Goal: Information Seeking & Learning: Learn about a topic

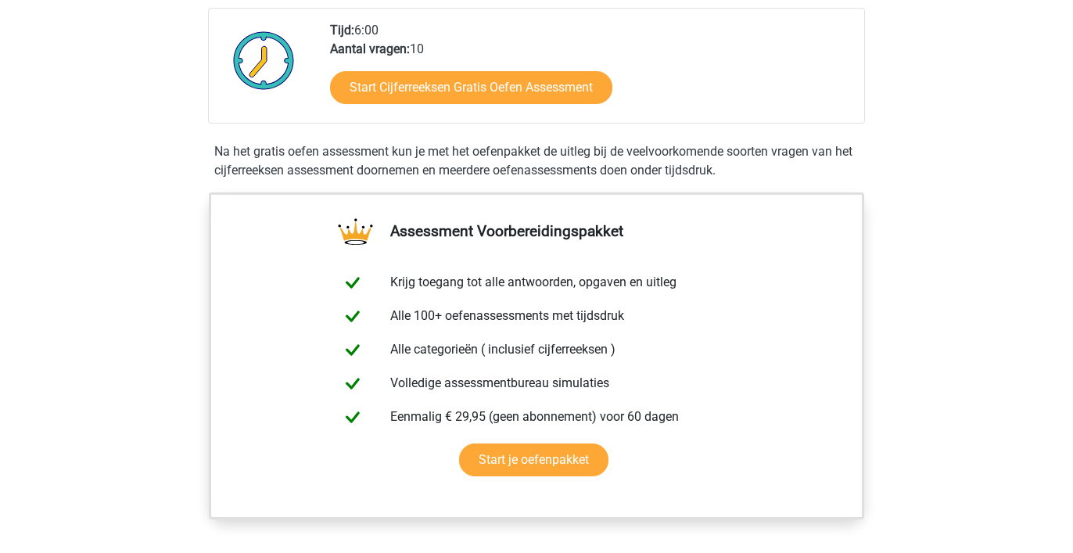
scroll to position [371, 0]
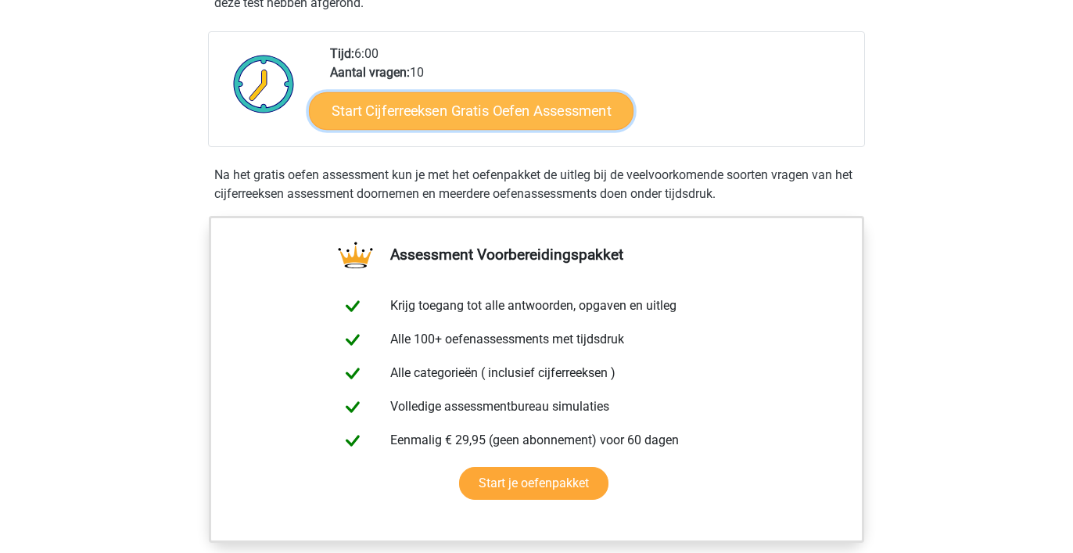
click at [484, 127] on link "Start Cijferreeksen Gratis Oefen Assessment" at bounding box center [471, 110] width 325 height 38
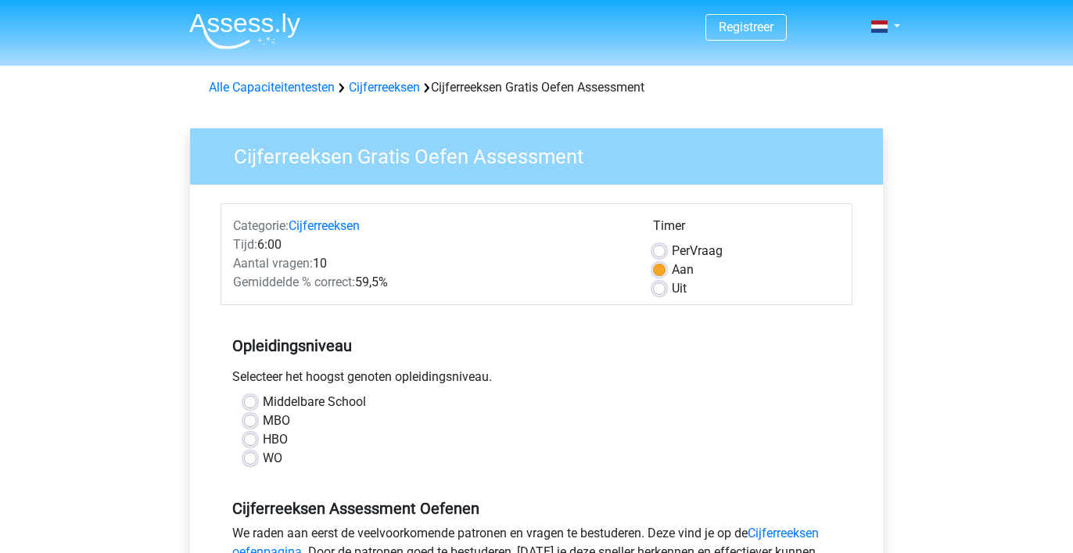
click at [263, 441] on label "HBO" at bounding box center [275, 439] width 25 height 19
click at [249, 441] on input "HBO" at bounding box center [250, 438] width 13 height 16
radio input "true"
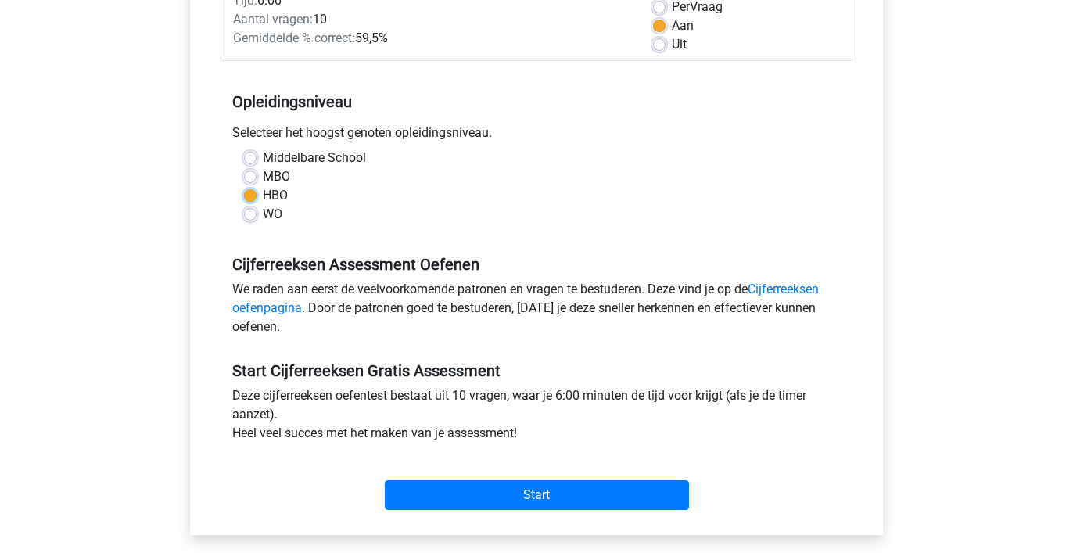
scroll to position [246, 0]
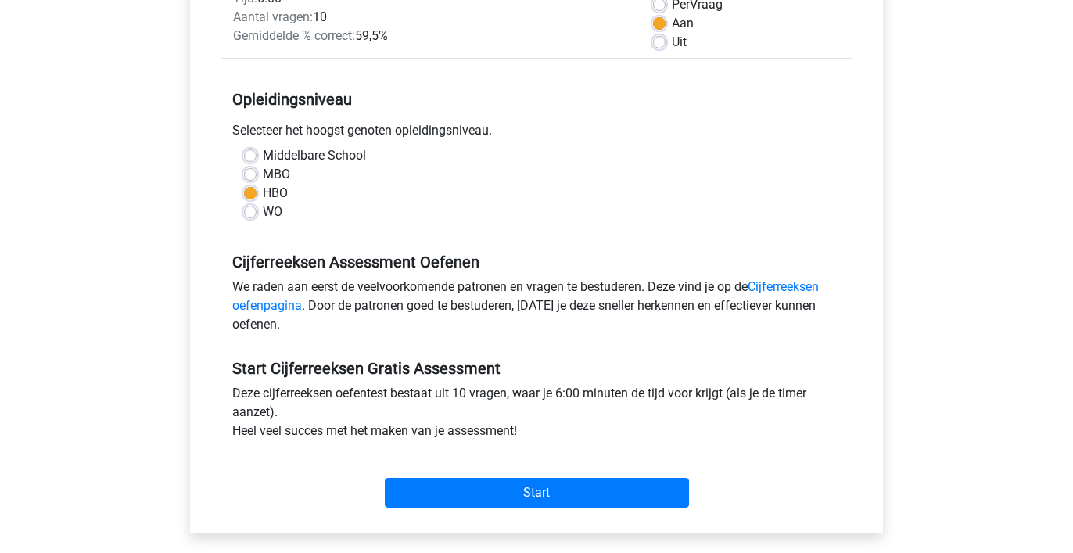
click at [672, 41] on label "Uit" at bounding box center [679, 42] width 15 height 19
click at [658, 41] on input "Uit" at bounding box center [659, 41] width 13 height 16
radio input "true"
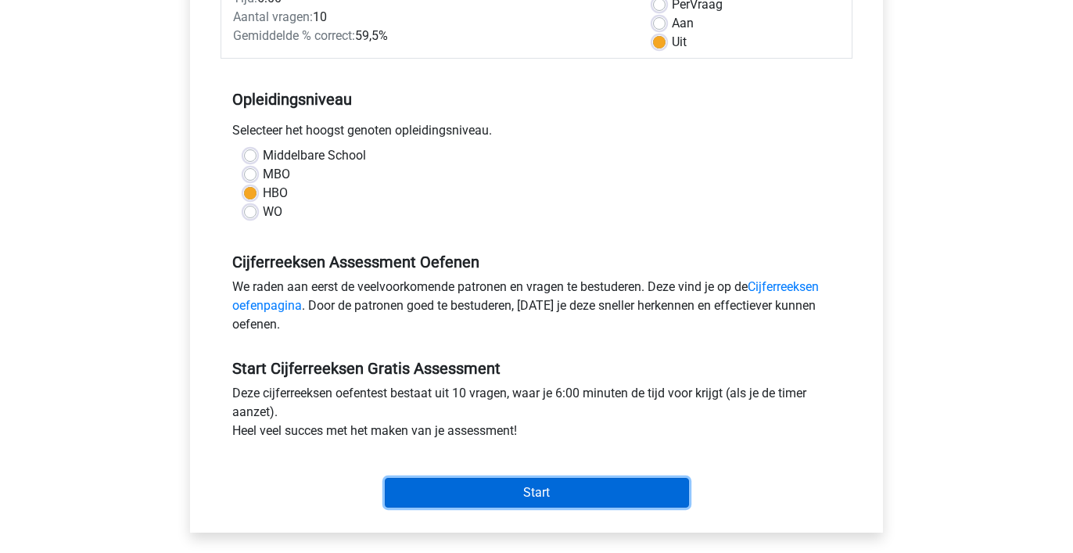
click at [529, 491] on input "Start" at bounding box center [537, 493] width 304 height 30
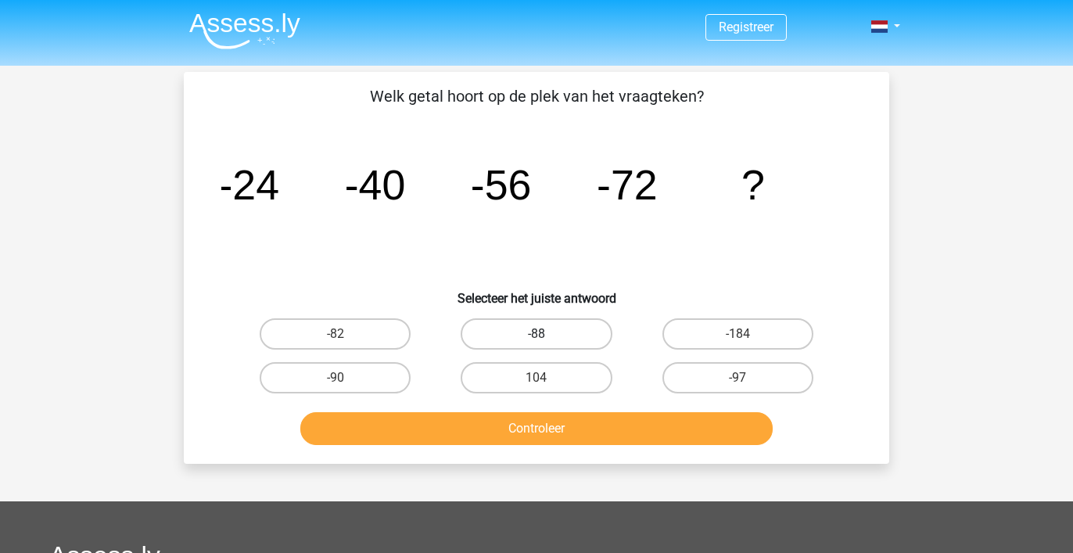
click at [565, 334] on label "-88" at bounding box center [536, 333] width 151 height 31
click at [547, 334] on input "-88" at bounding box center [541, 339] width 10 height 10
radio input "true"
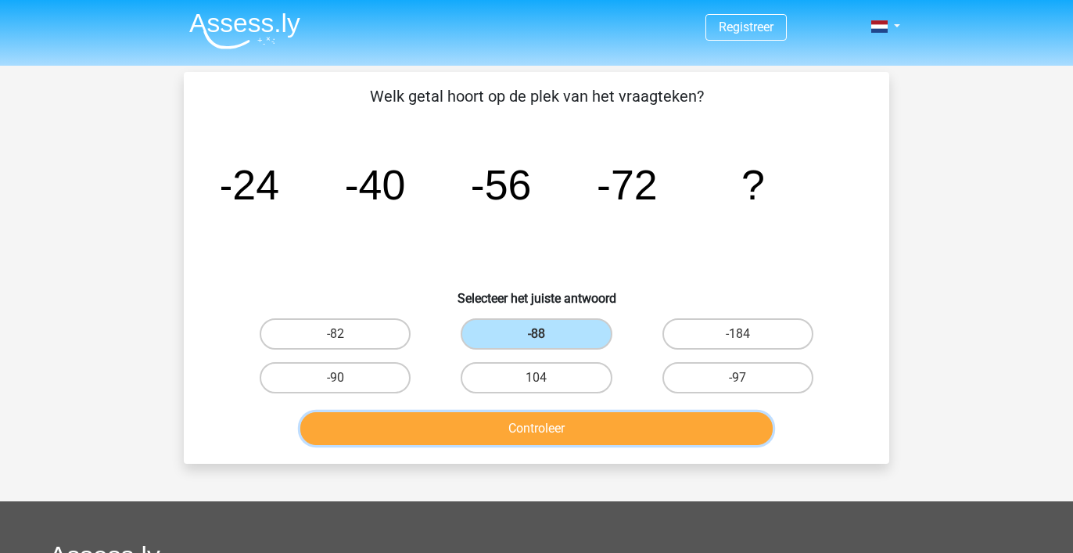
click at [557, 427] on button "Controleer" at bounding box center [536, 428] width 473 height 33
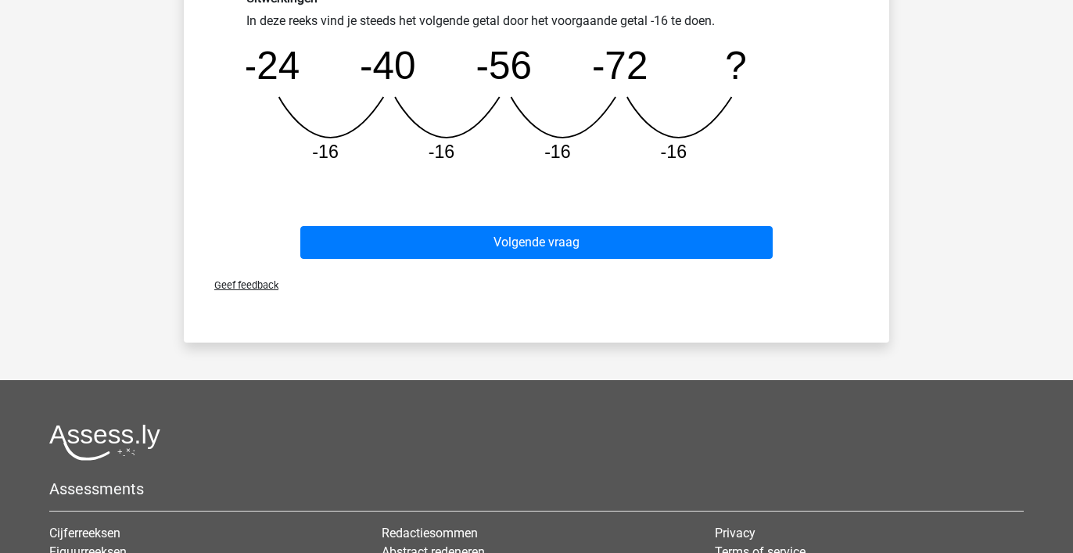
scroll to position [473, 0]
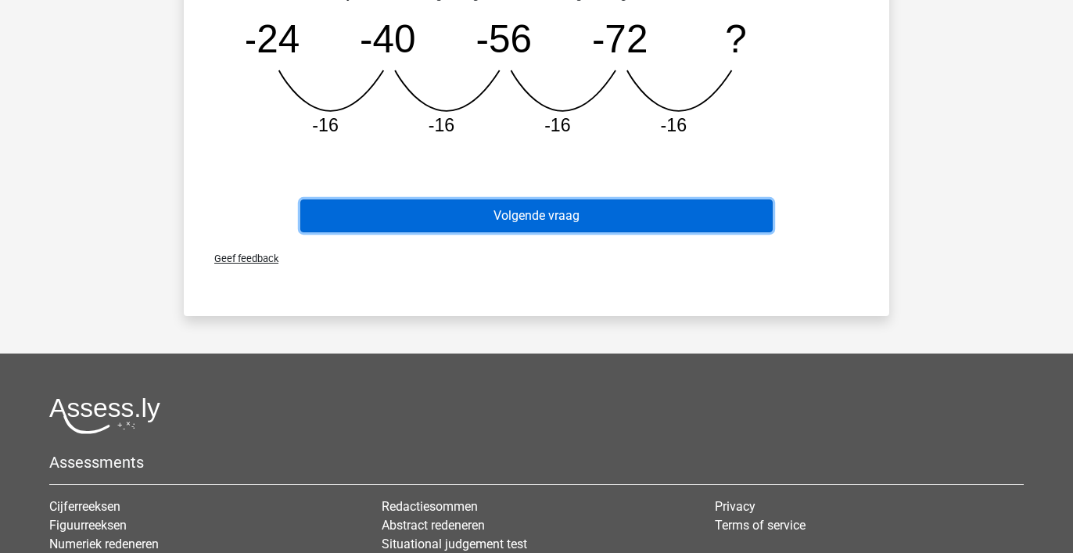
click at [562, 215] on button "Volgende vraag" at bounding box center [536, 215] width 473 height 33
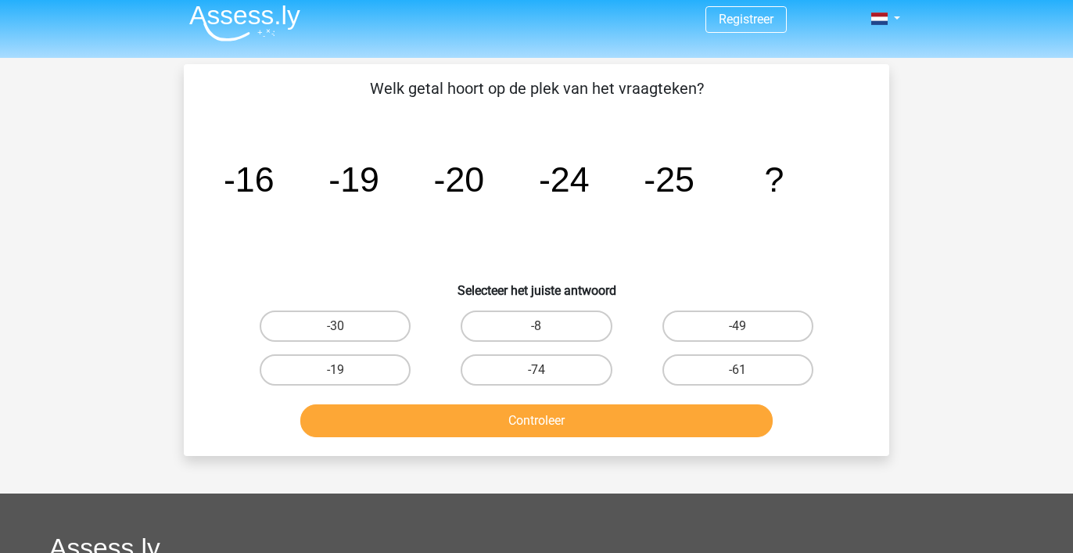
scroll to position [0, 0]
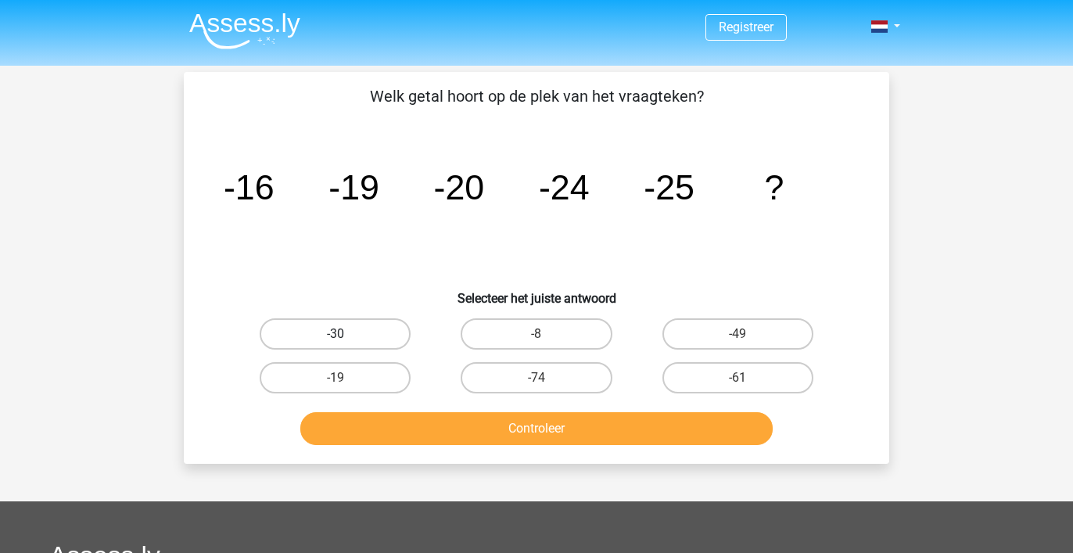
click at [330, 337] on label "-30" at bounding box center [335, 333] width 151 height 31
click at [335, 337] on input "-30" at bounding box center [340, 339] width 10 height 10
radio input "true"
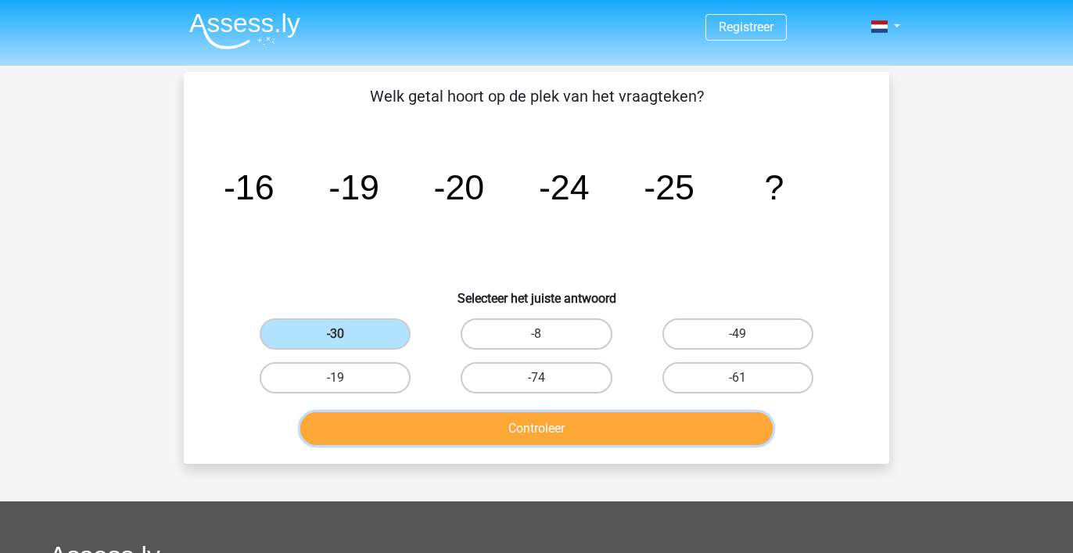
click at [482, 422] on button "Controleer" at bounding box center [536, 428] width 473 height 33
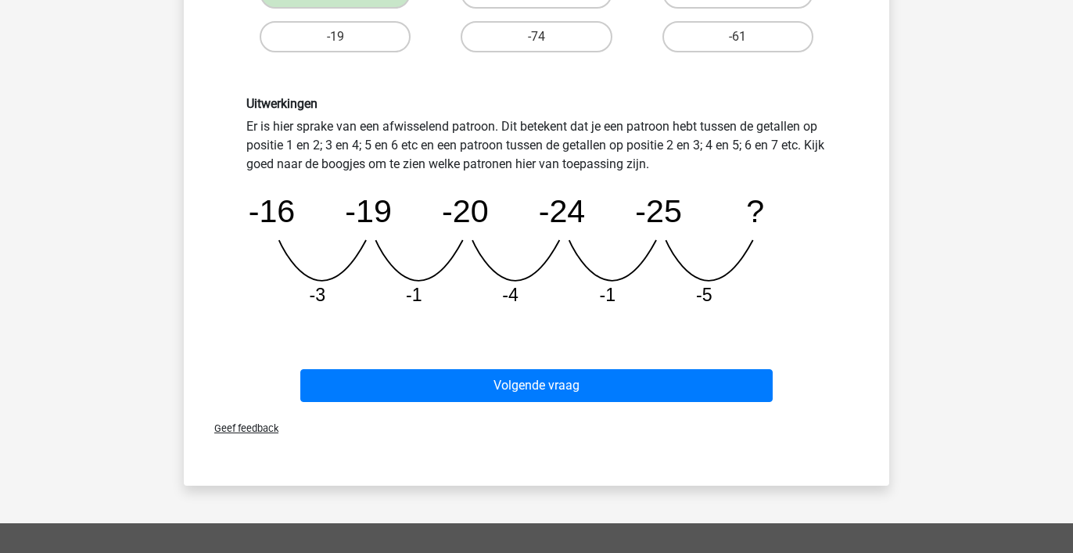
scroll to position [346, 0]
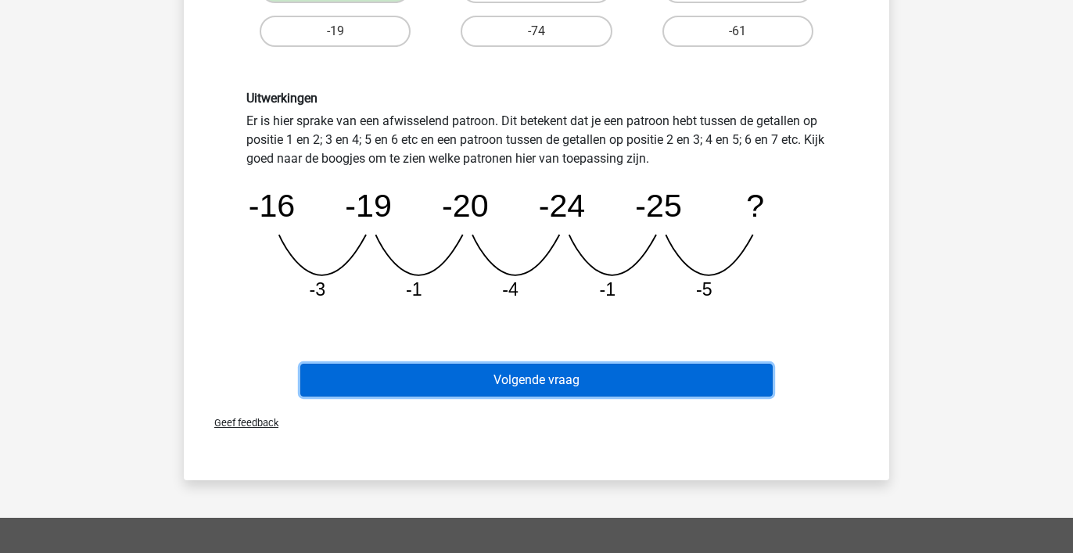
click at [693, 375] on button "Volgende vraag" at bounding box center [536, 380] width 473 height 33
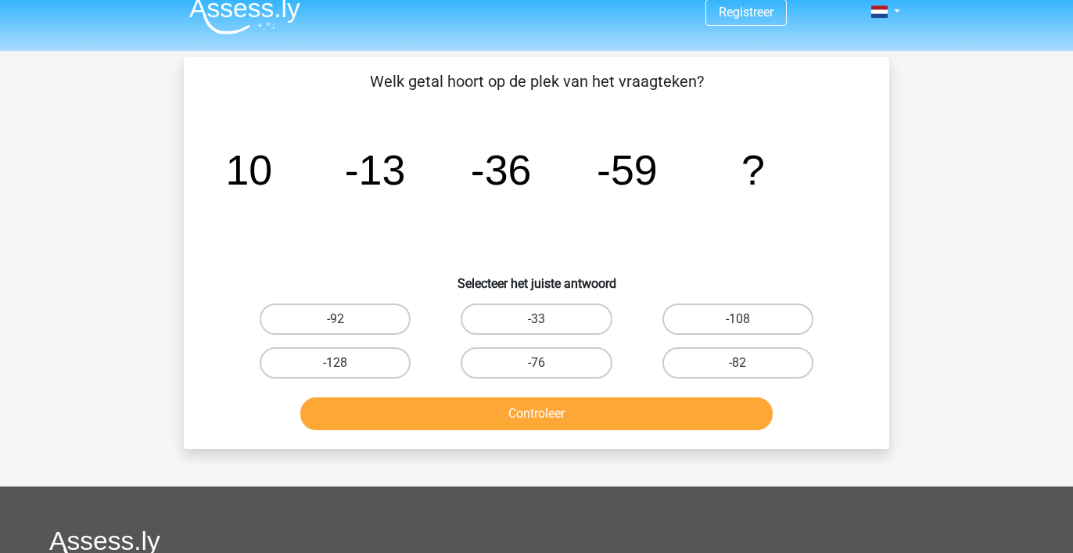
scroll to position [13, 0]
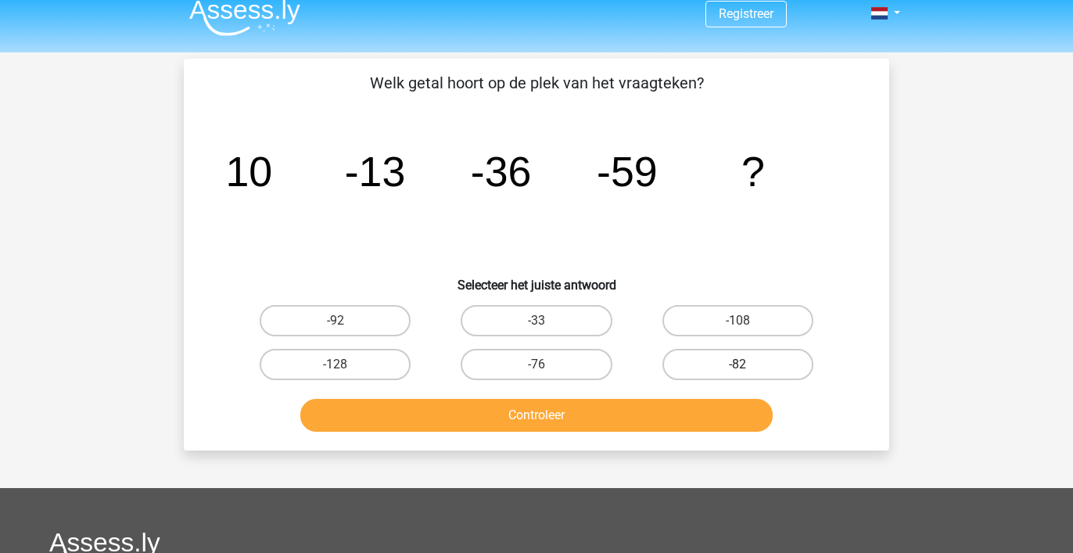
click at [740, 364] on label "-82" at bounding box center [737, 364] width 151 height 31
click at [740, 364] on input "-82" at bounding box center [742, 369] width 10 height 10
radio input "true"
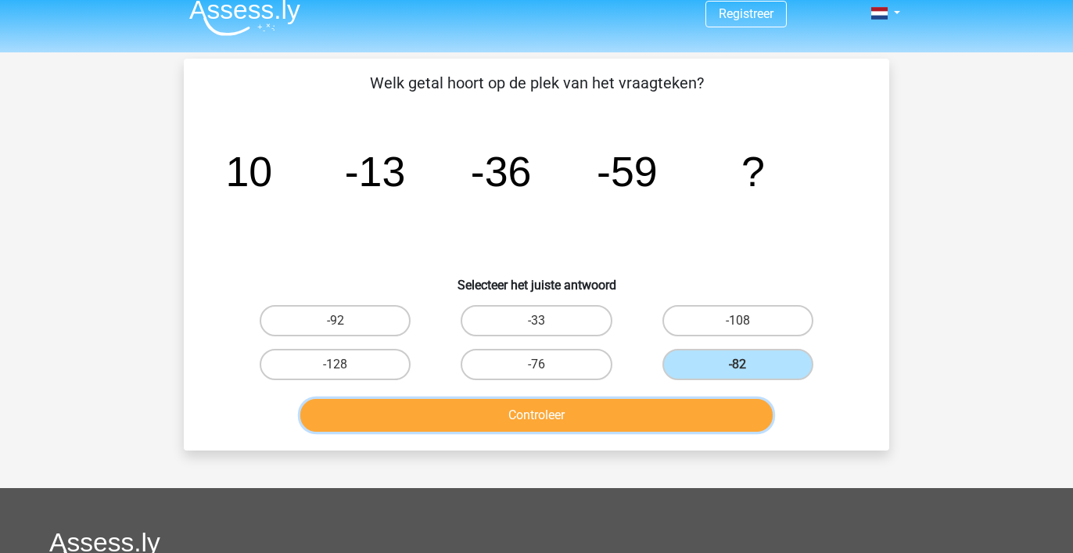
click at [590, 411] on button "Controleer" at bounding box center [536, 415] width 473 height 33
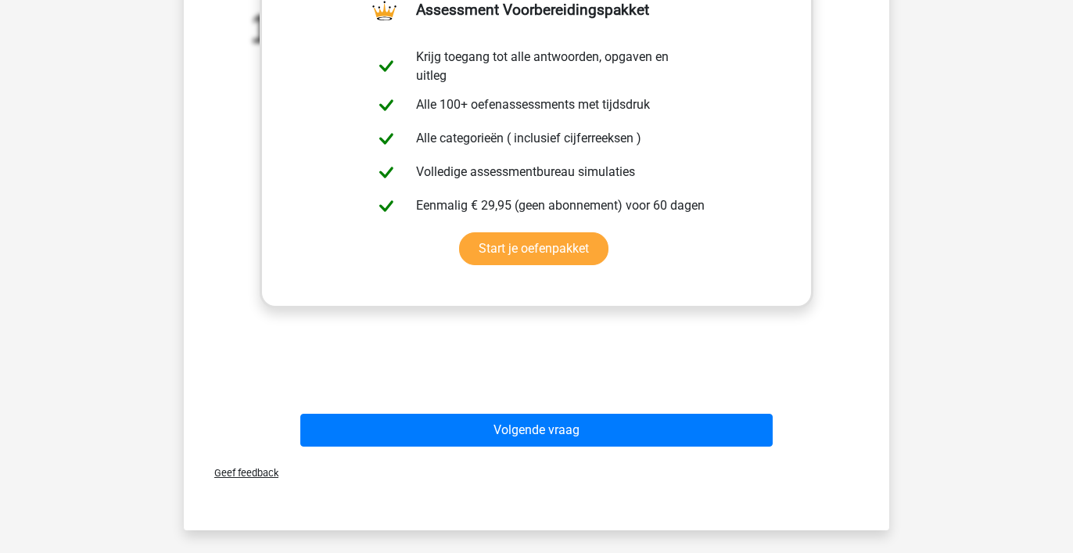
scroll to position [583, 0]
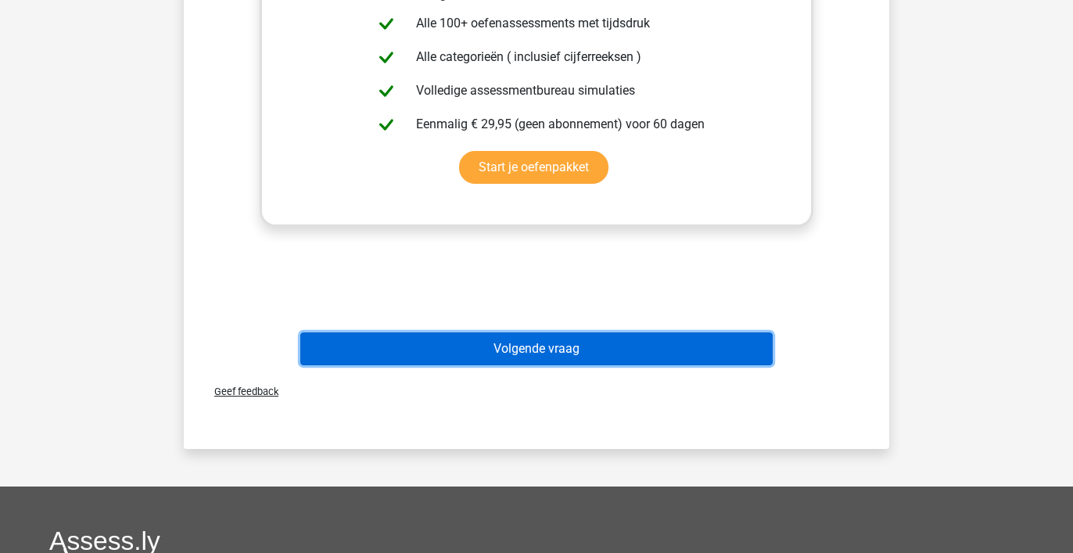
click at [593, 349] on button "Volgende vraag" at bounding box center [536, 348] width 473 height 33
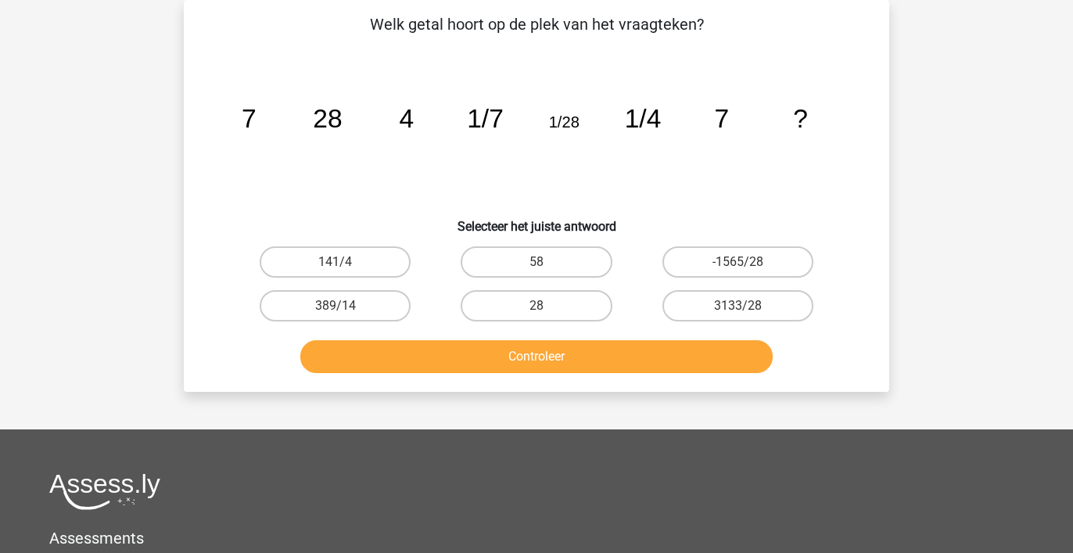
scroll to position [0, 0]
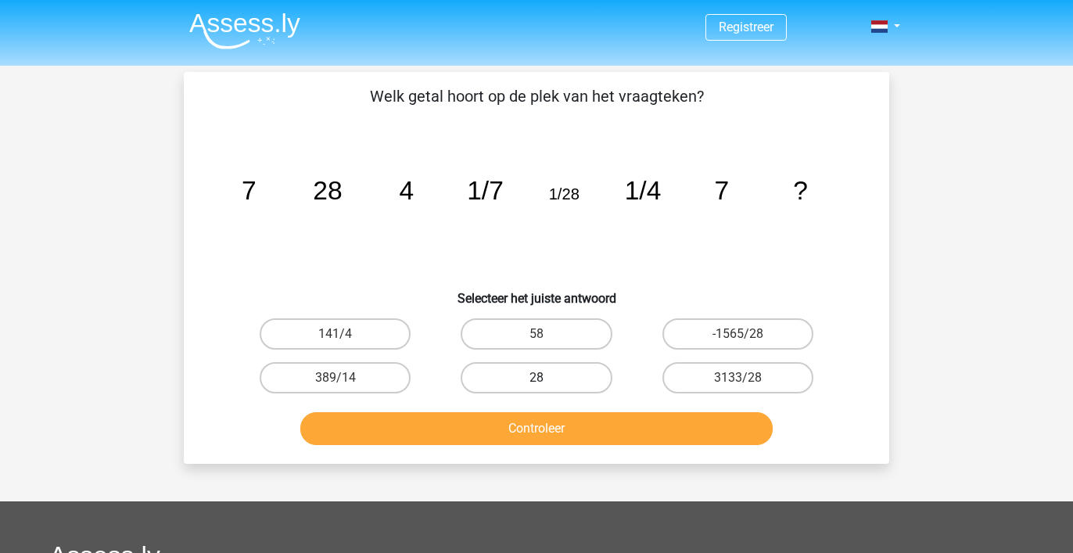
click at [565, 378] on label "28" at bounding box center [536, 377] width 151 height 31
click at [547, 378] on input "28" at bounding box center [541, 383] width 10 height 10
radio input "true"
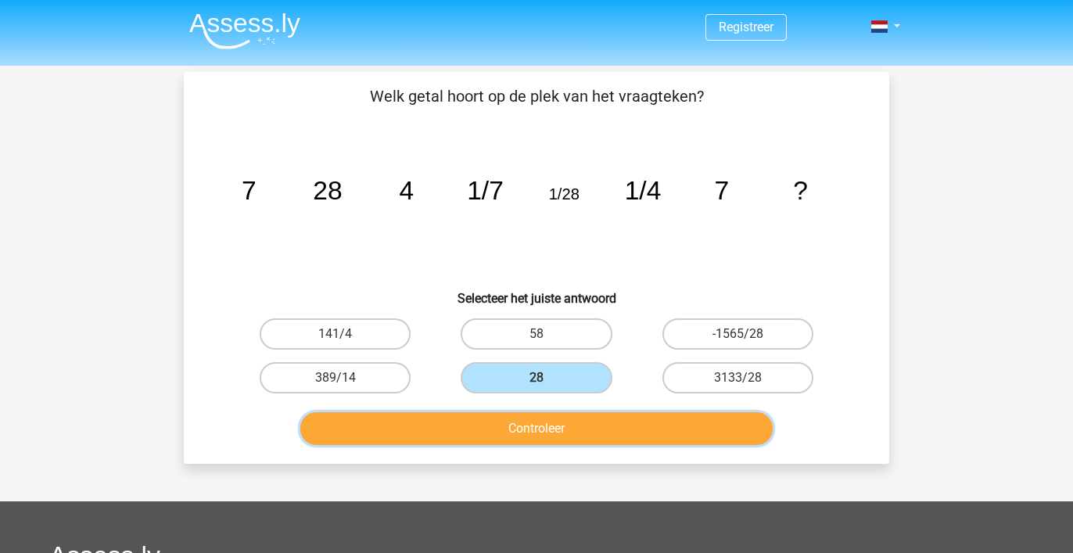
click at [546, 427] on button "Controleer" at bounding box center [536, 428] width 473 height 33
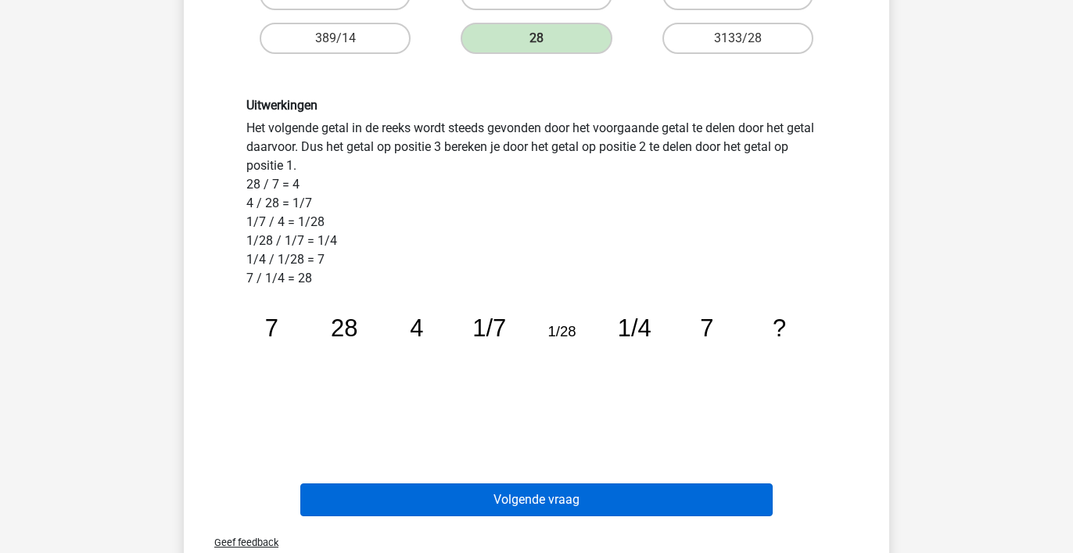
scroll to position [364, 0]
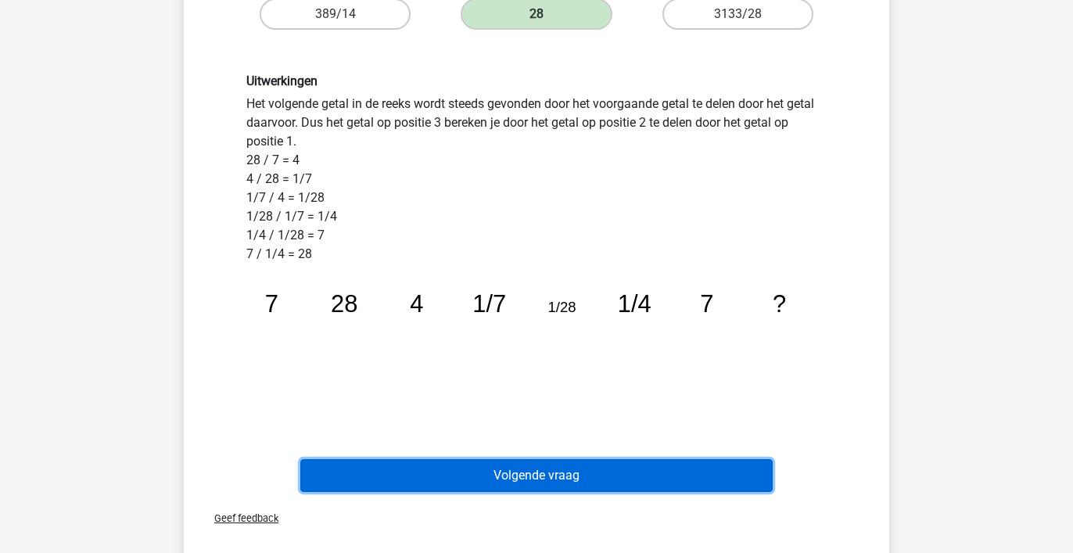
click at [518, 472] on button "Volgende vraag" at bounding box center [536, 475] width 473 height 33
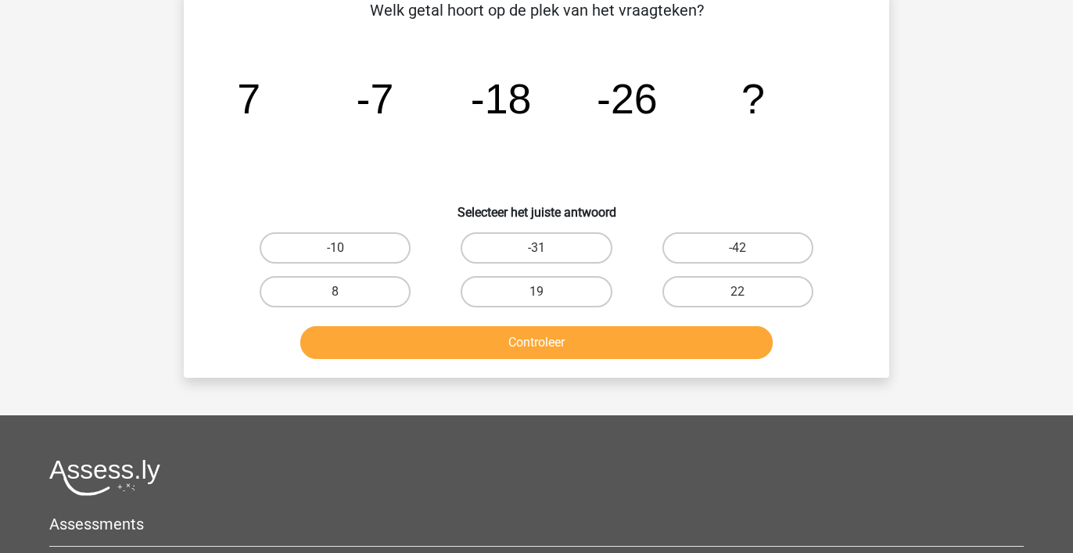
scroll to position [72, 0]
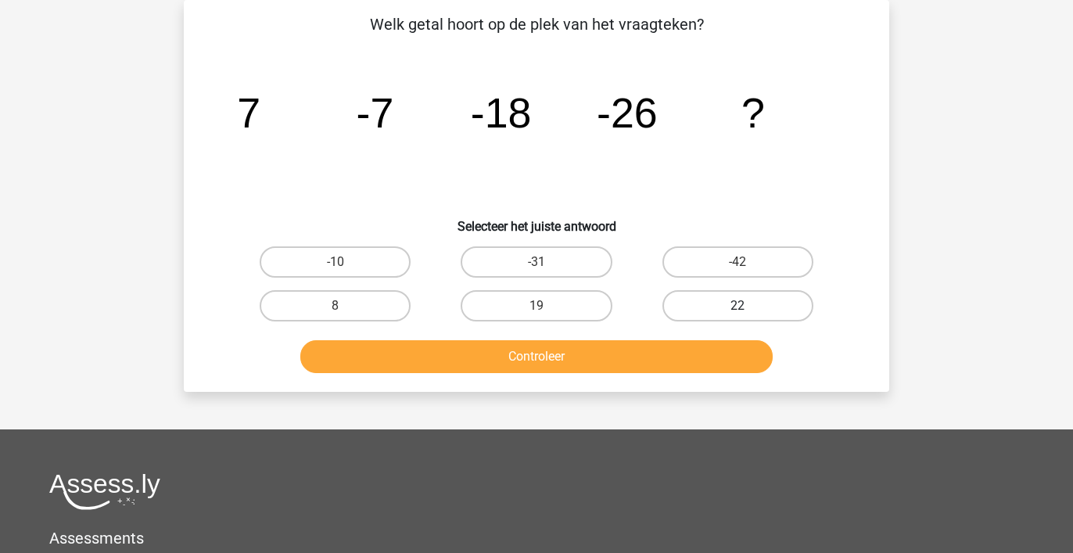
click at [755, 304] on label "22" at bounding box center [737, 305] width 151 height 31
click at [748, 306] on input "22" at bounding box center [742, 311] width 10 height 10
radio input "true"
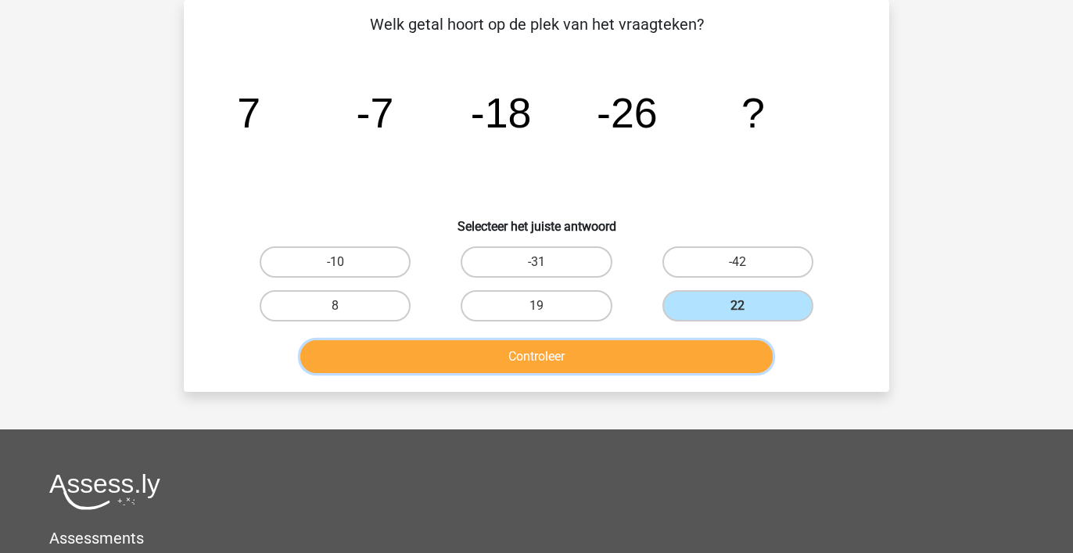
click at [656, 357] on button "Controleer" at bounding box center [536, 356] width 473 height 33
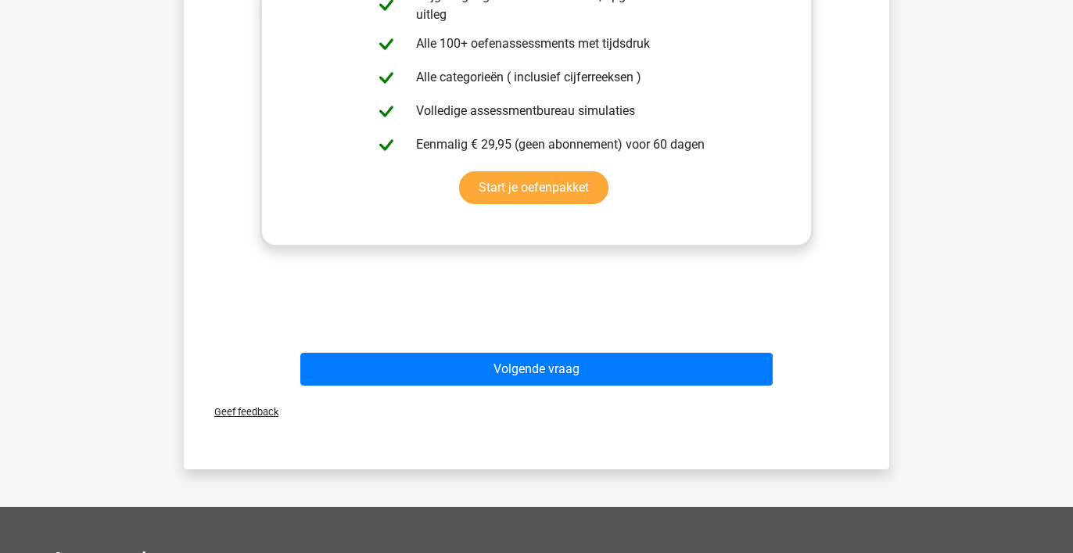
scroll to position [614, 0]
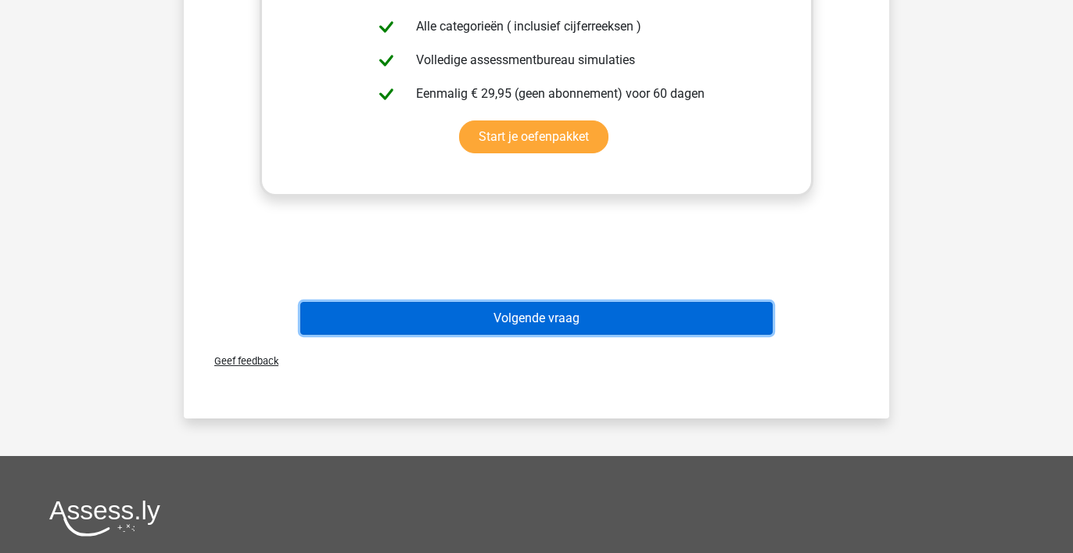
click at [643, 317] on button "Volgende vraag" at bounding box center [536, 318] width 473 height 33
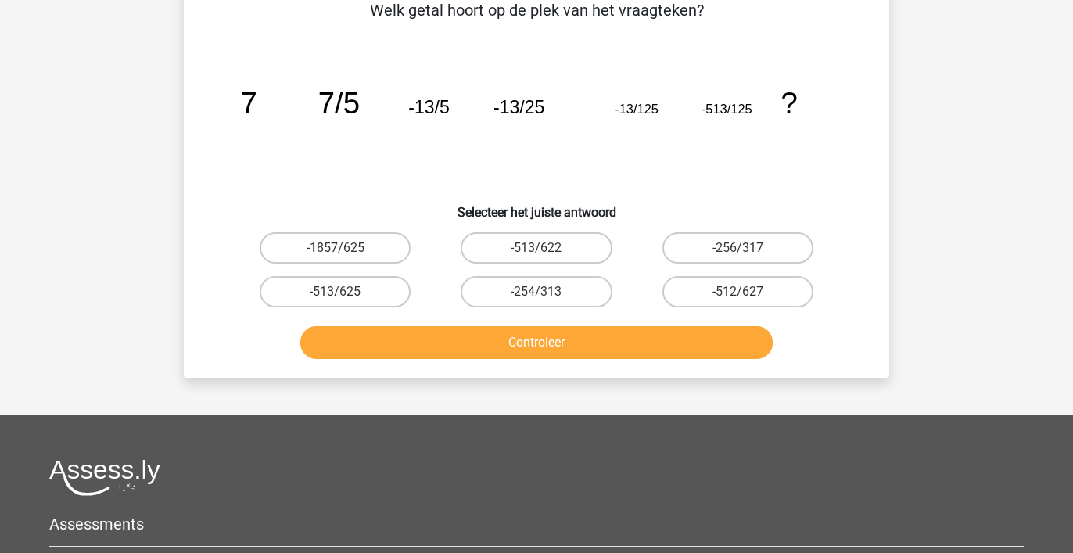
scroll to position [72, 0]
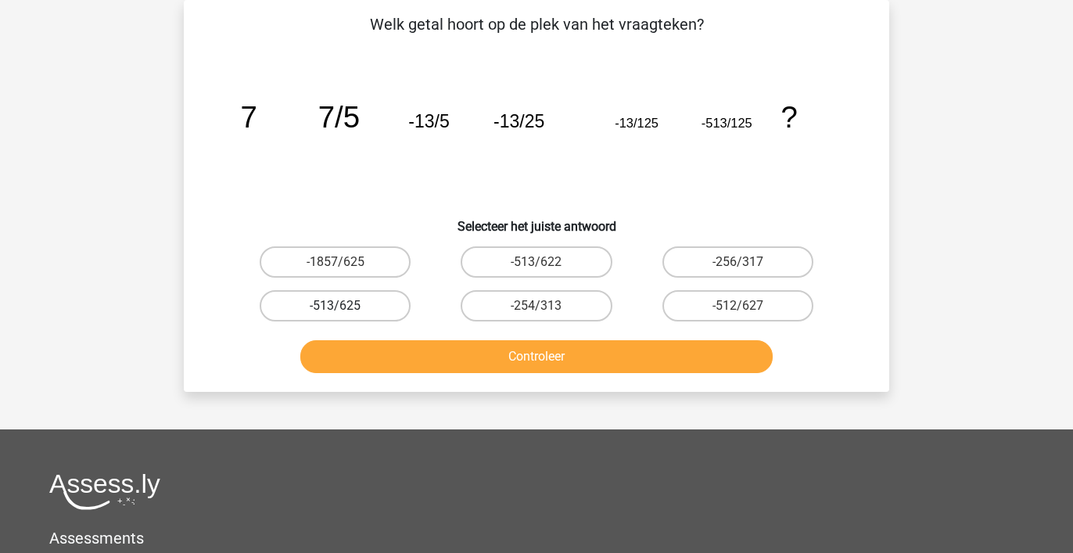
click at [357, 303] on label "-513/625" at bounding box center [335, 305] width 151 height 31
click at [346, 306] on input "-513/625" at bounding box center [340, 311] width 10 height 10
radio input "true"
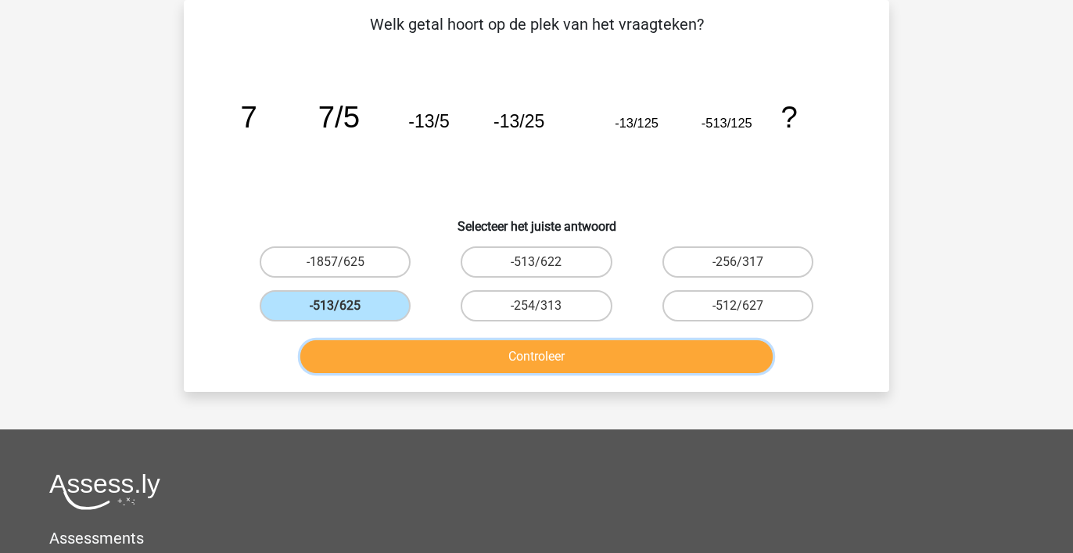
click at [429, 354] on button "Controleer" at bounding box center [536, 356] width 473 height 33
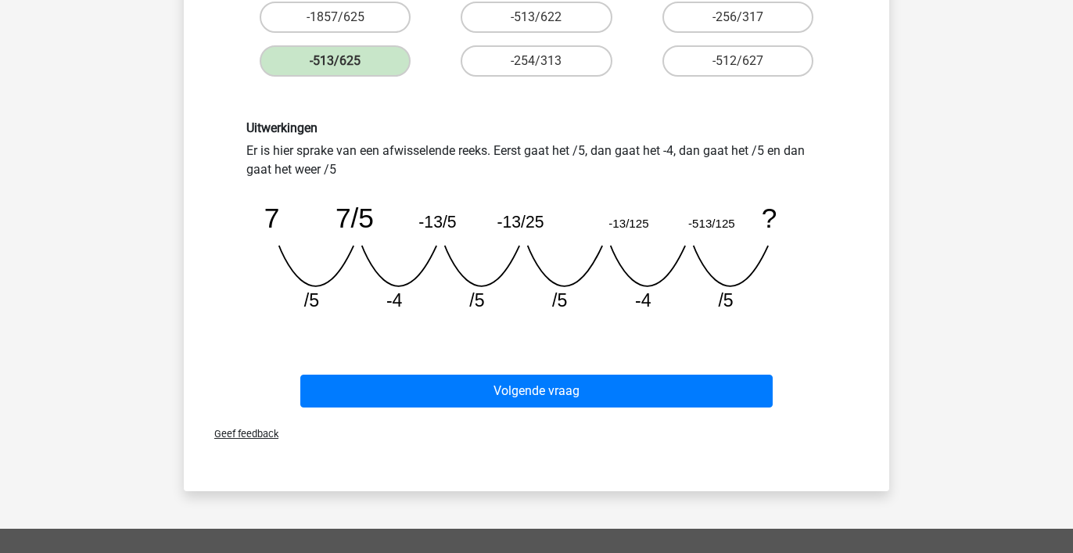
scroll to position [316, 0]
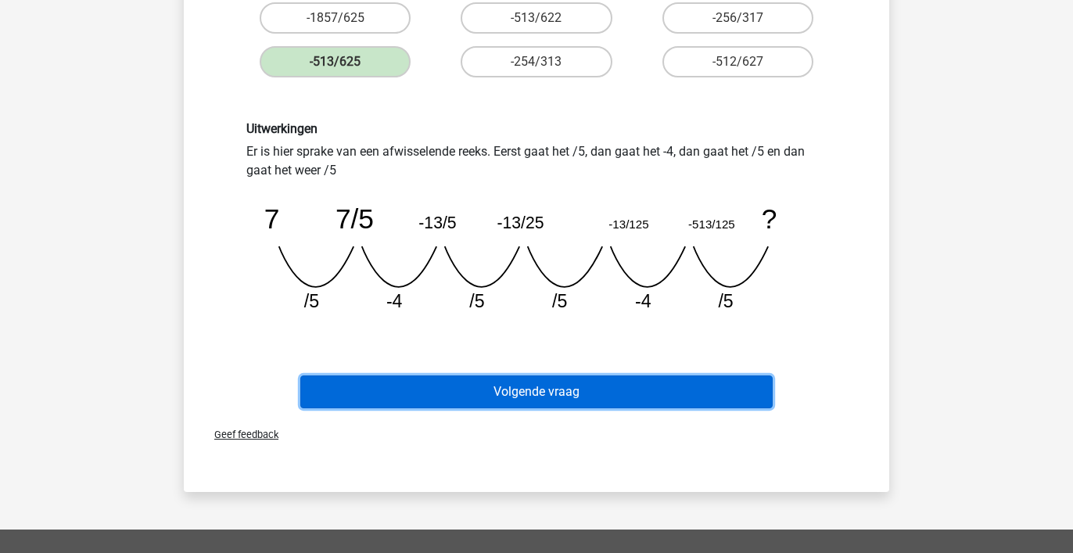
click at [591, 396] on button "Volgende vraag" at bounding box center [536, 391] width 473 height 33
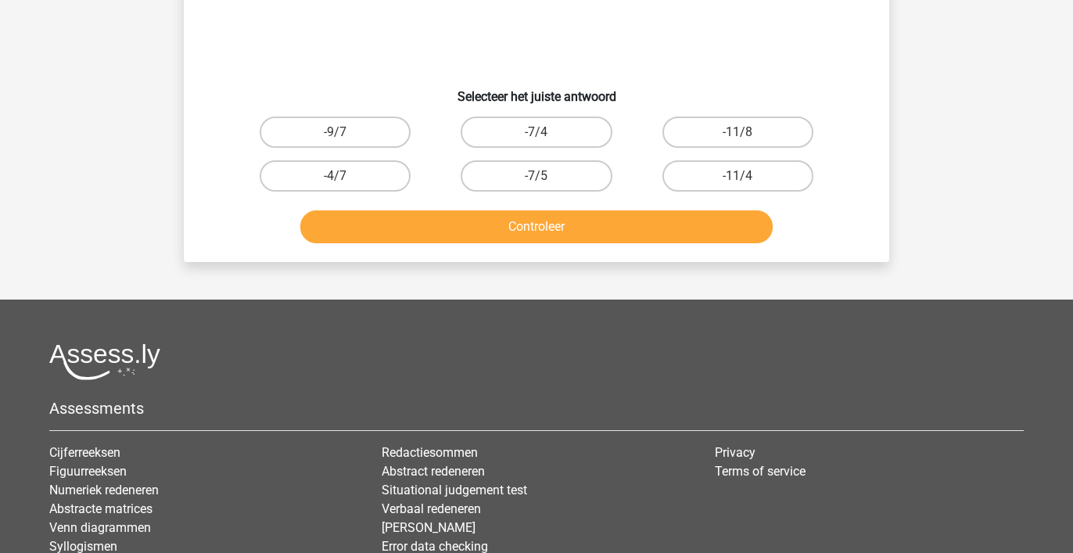
scroll to position [72, 0]
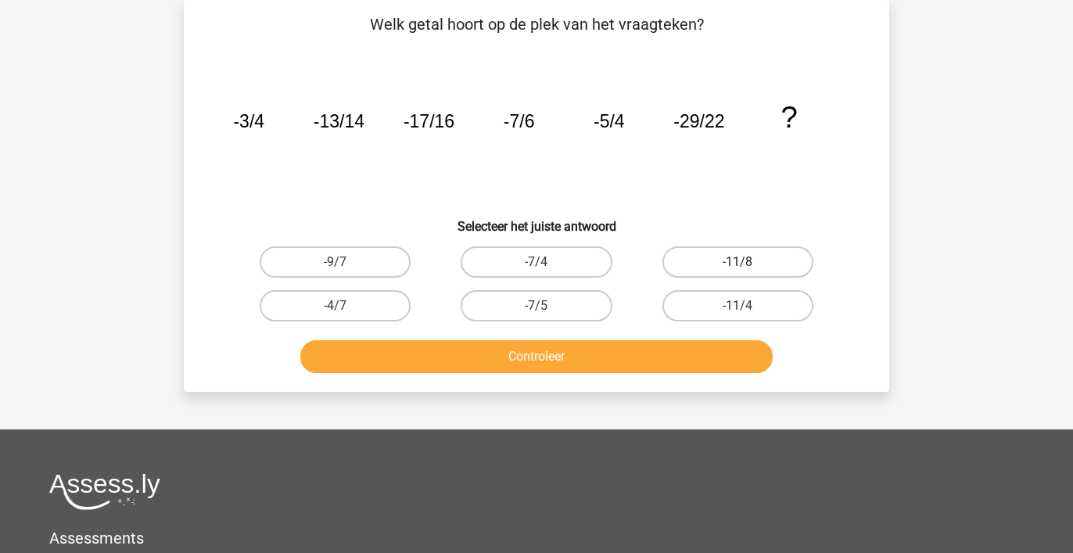
click at [716, 257] on label "-11/8" at bounding box center [737, 261] width 151 height 31
click at [737, 262] on input "-11/8" at bounding box center [742, 267] width 10 height 10
radio input "true"
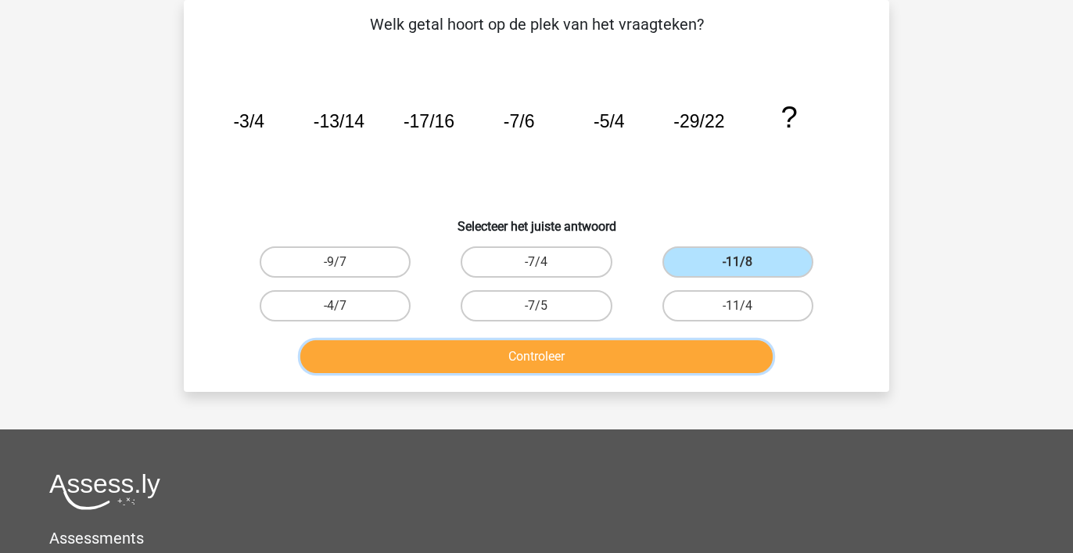
click at [649, 352] on button "Controleer" at bounding box center [536, 356] width 473 height 33
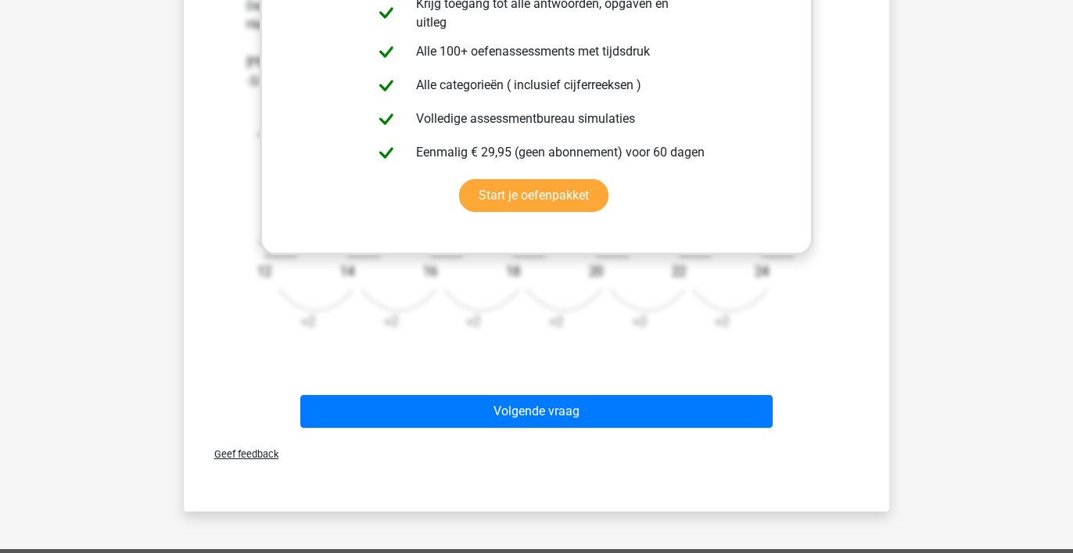
scroll to position [622, 0]
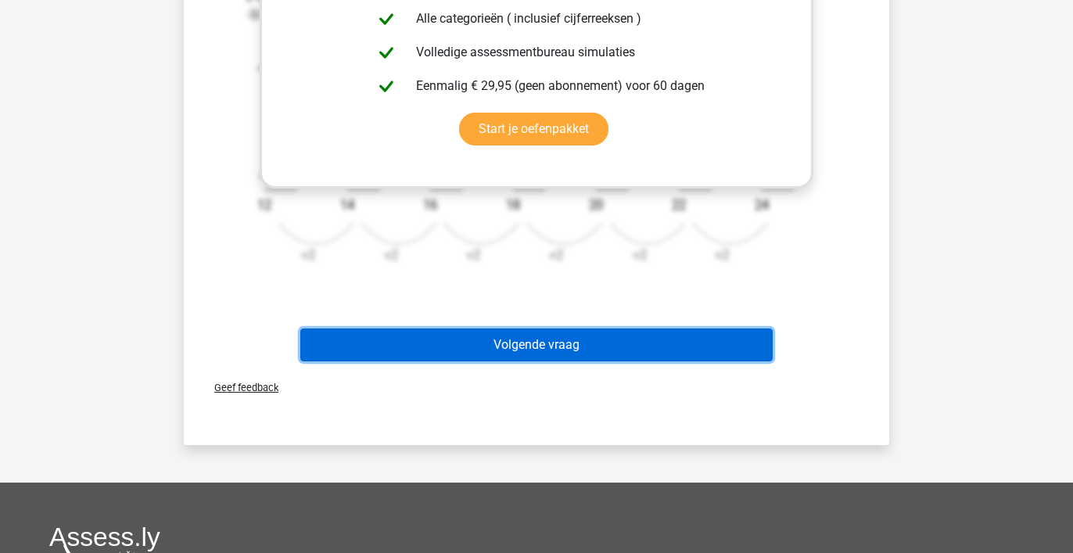
click at [560, 342] on button "Volgende vraag" at bounding box center [536, 344] width 473 height 33
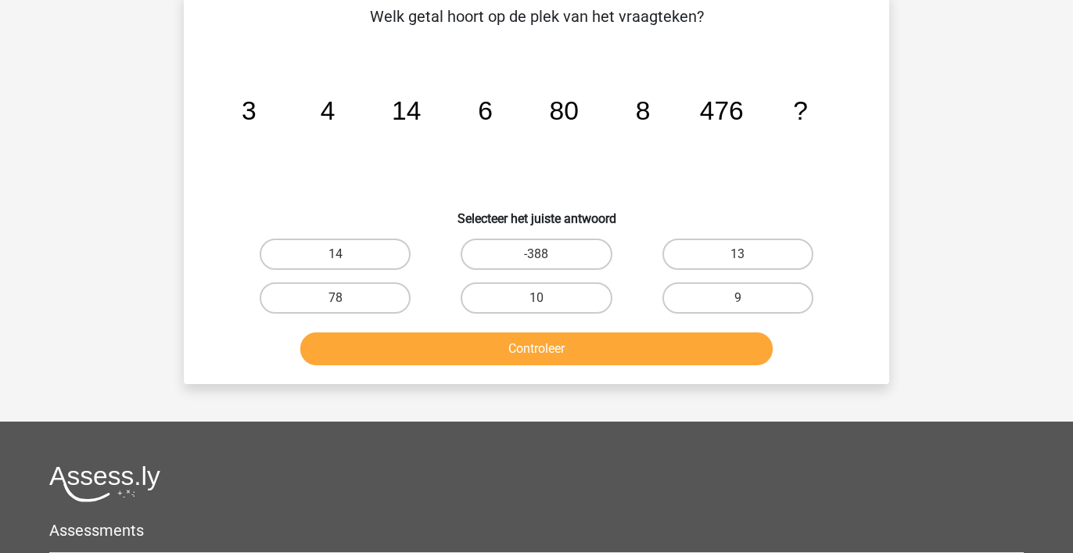
scroll to position [72, 0]
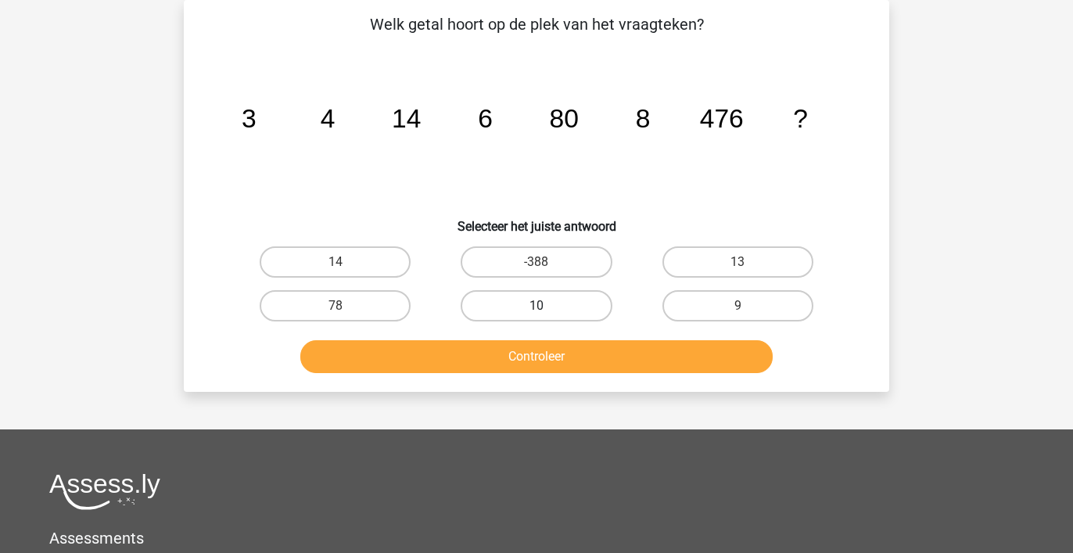
click at [536, 301] on label "10" at bounding box center [536, 305] width 151 height 31
click at [536, 306] on input "10" at bounding box center [541, 311] width 10 height 10
radio input "true"
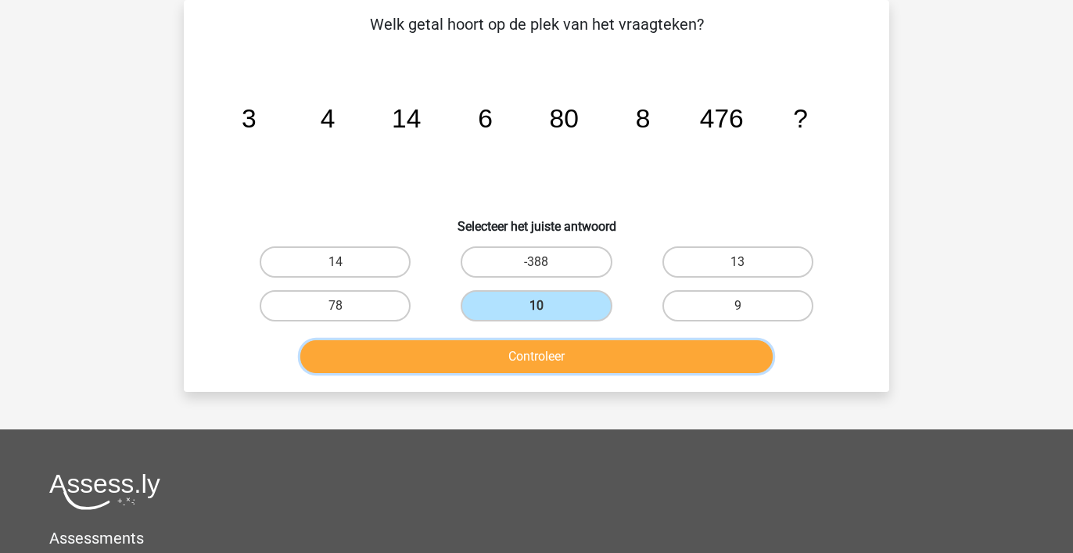
click at [526, 357] on button "Controleer" at bounding box center [536, 356] width 473 height 33
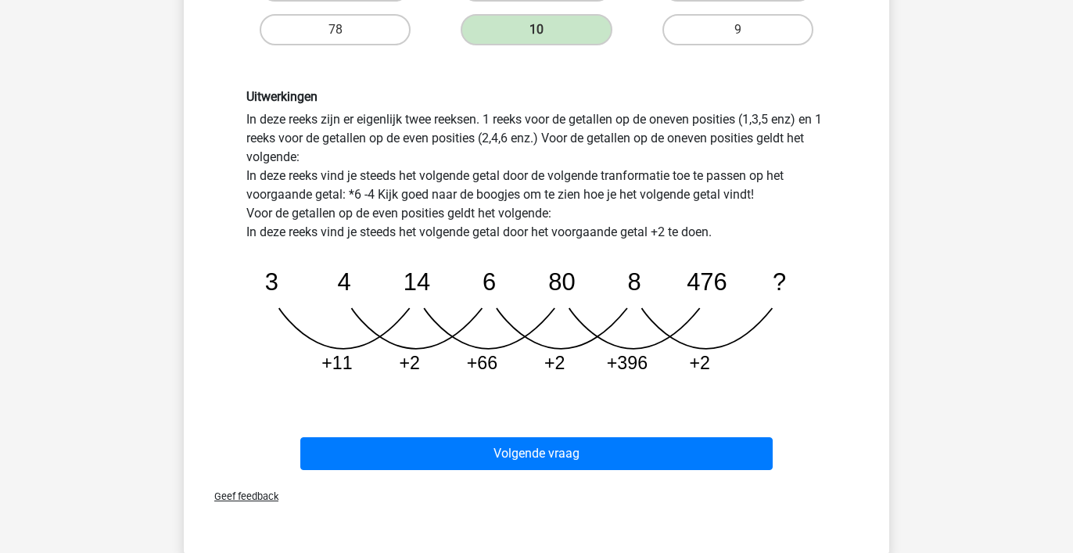
scroll to position [439, 0]
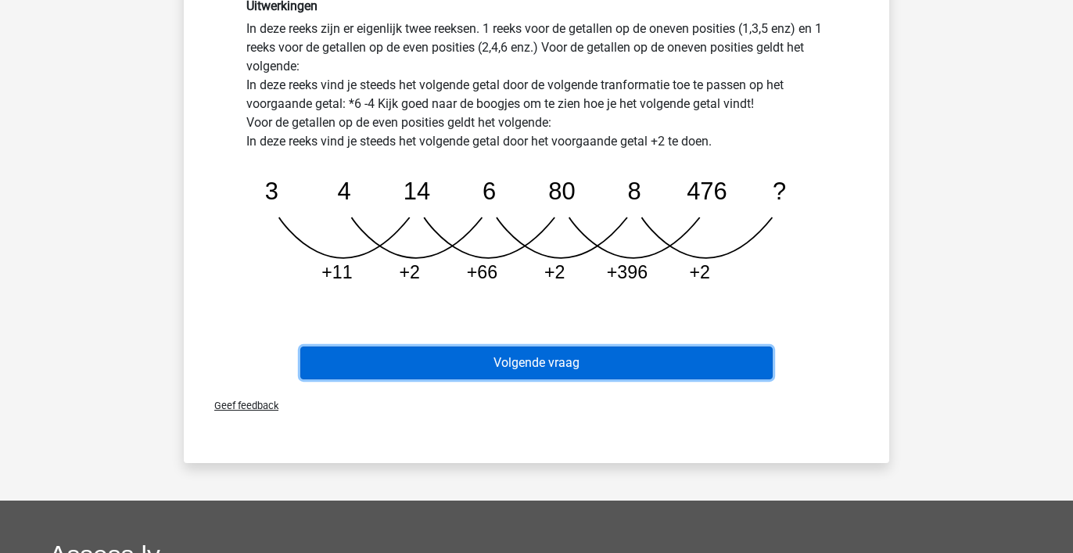
click at [698, 363] on button "Volgende vraag" at bounding box center [536, 362] width 473 height 33
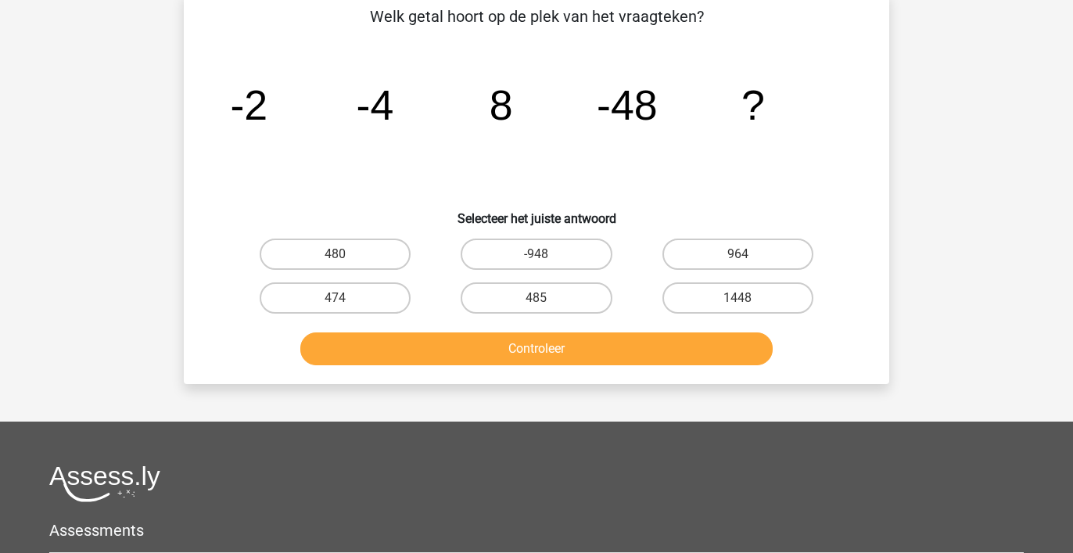
scroll to position [72, 0]
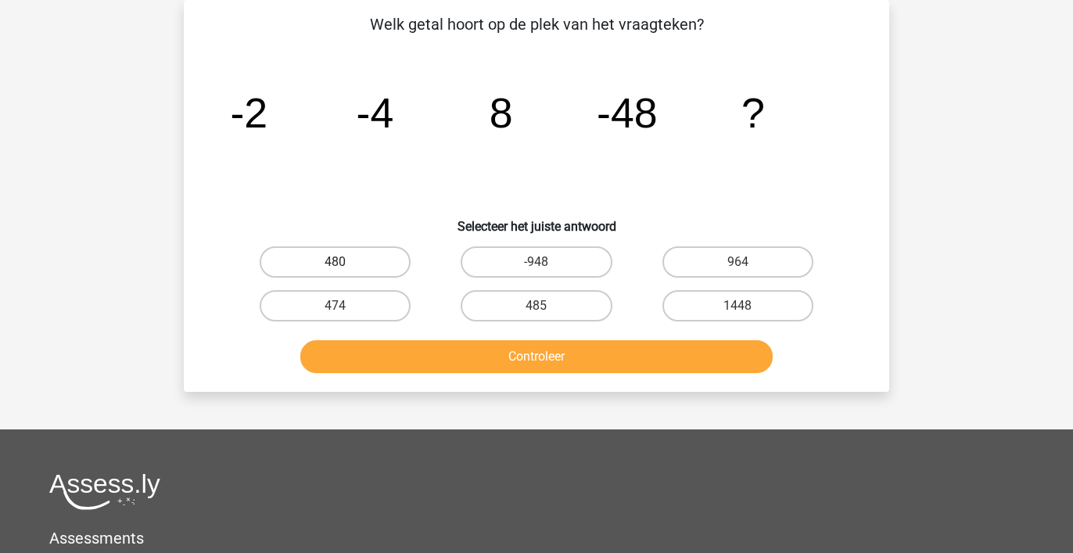
click at [353, 255] on label "480" at bounding box center [335, 261] width 151 height 31
click at [346, 262] on input "480" at bounding box center [340, 267] width 10 height 10
radio input "true"
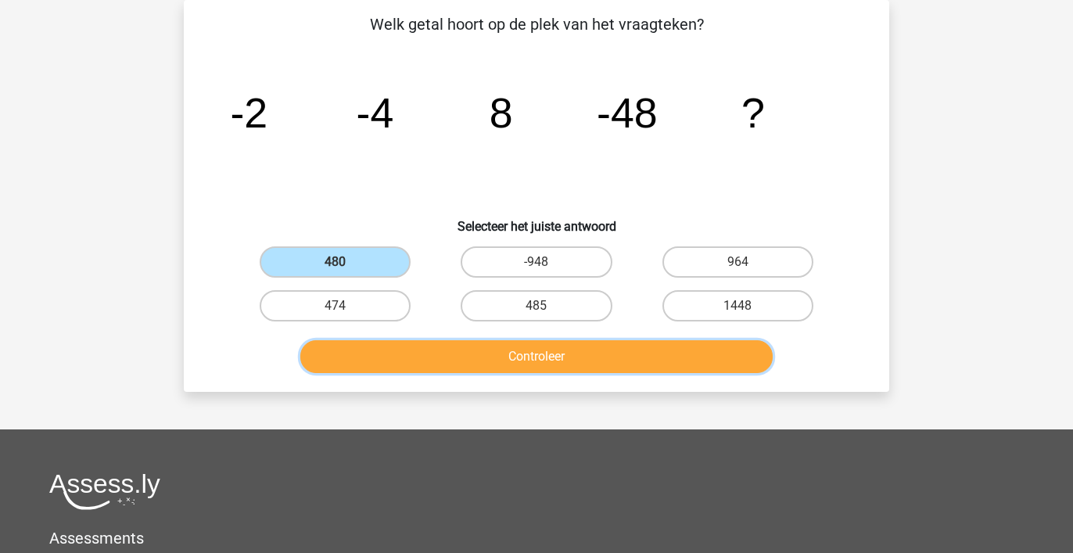
click at [504, 353] on button "Controleer" at bounding box center [536, 356] width 473 height 33
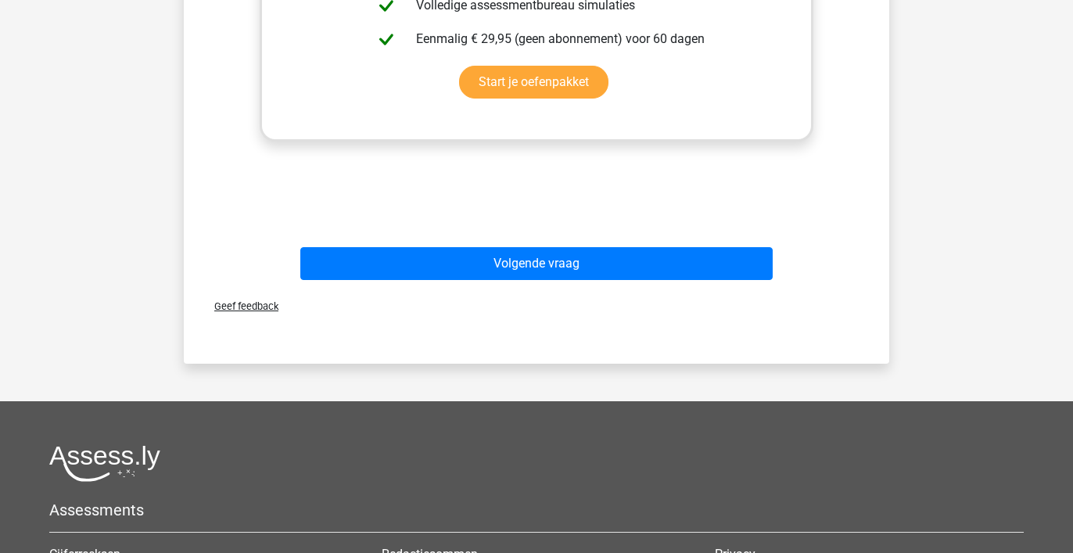
scroll to position [581, 0]
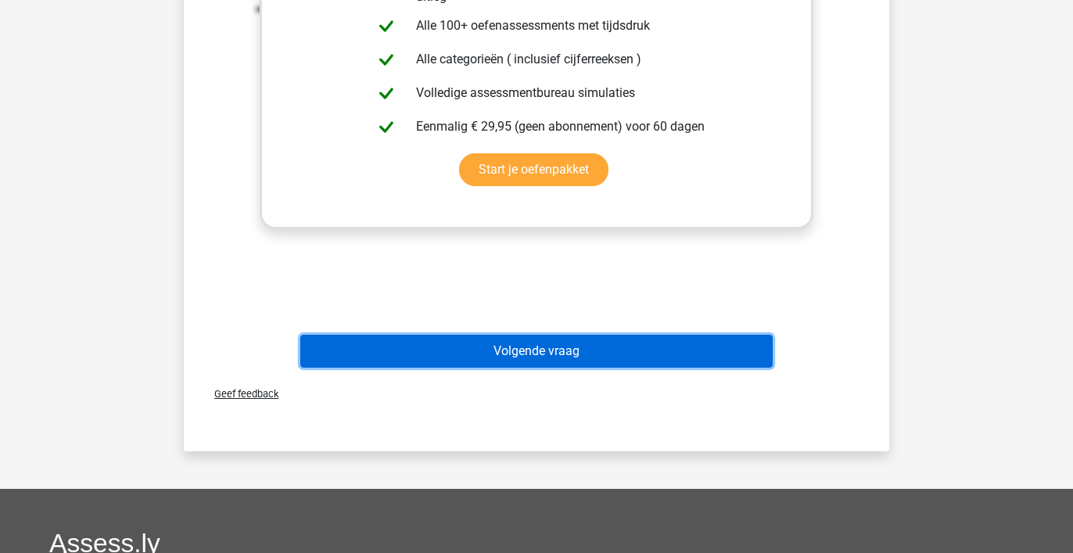
click at [504, 350] on button "Volgende vraag" at bounding box center [536, 351] width 473 height 33
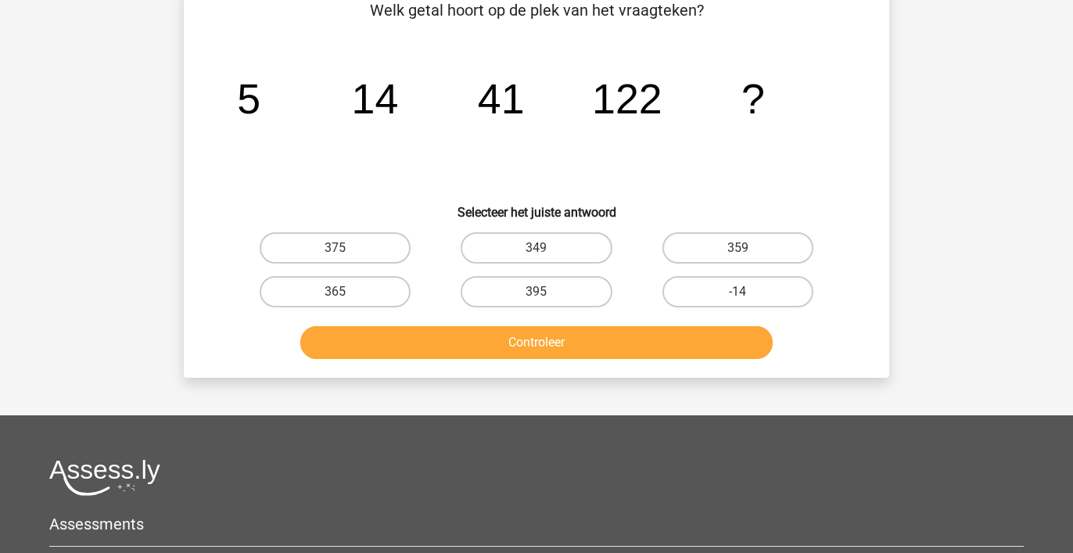
scroll to position [72, 0]
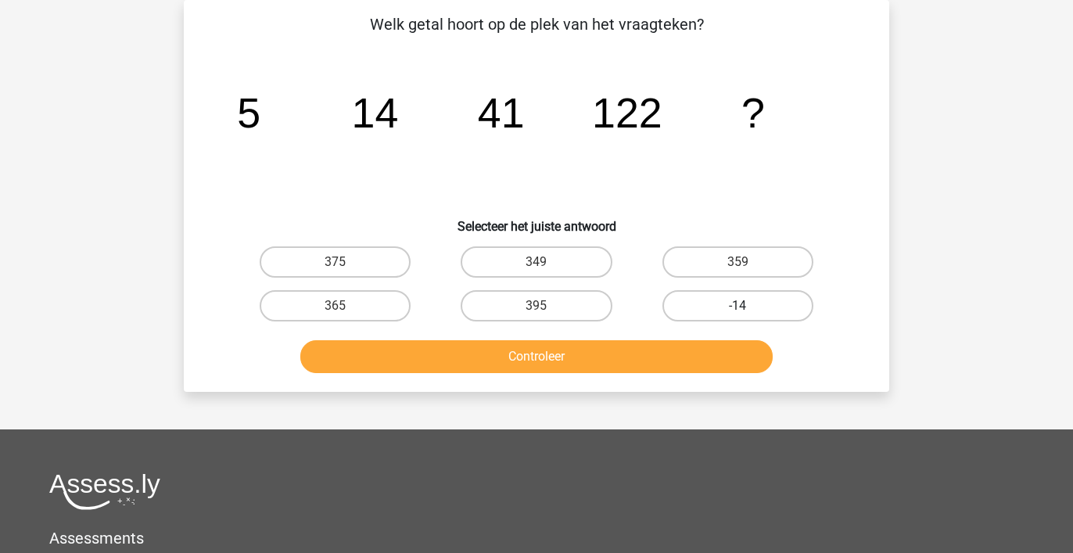
click at [752, 303] on label "-14" at bounding box center [737, 305] width 151 height 31
click at [748, 306] on input "-14" at bounding box center [742, 311] width 10 height 10
radio input "true"
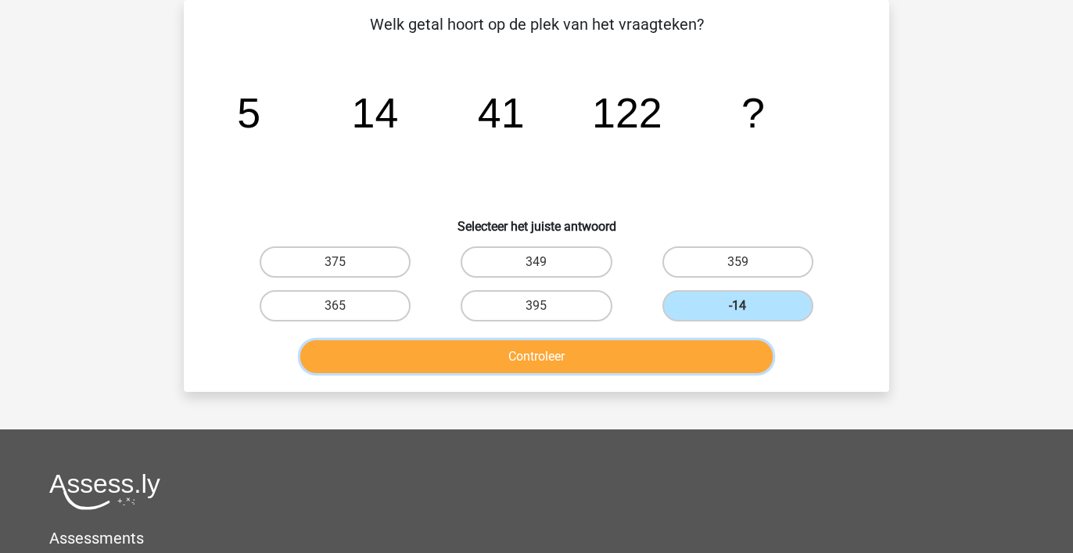
click at [682, 357] on button "Controleer" at bounding box center [536, 356] width 473 height 33
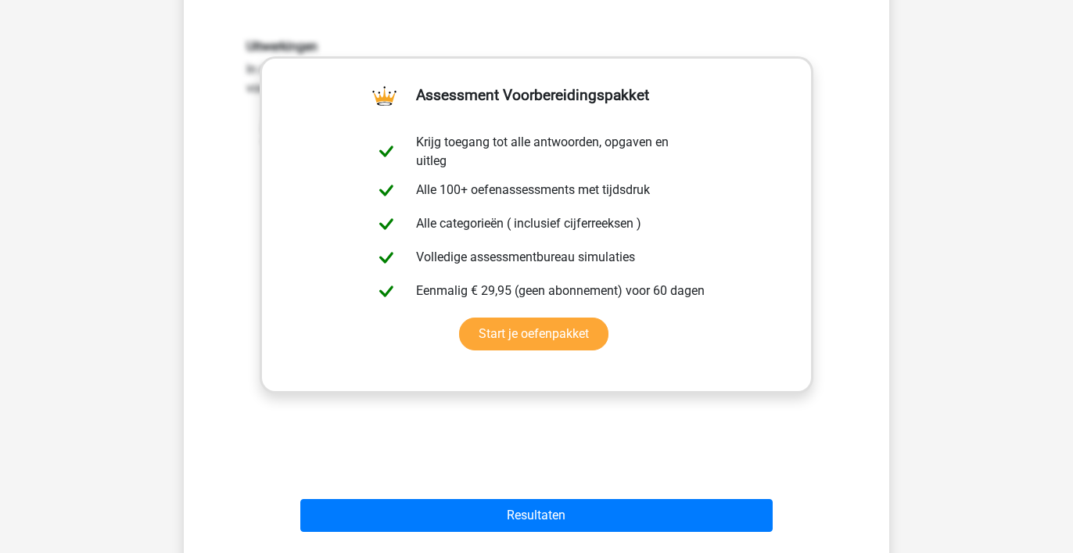
scroll to position [421, 0]
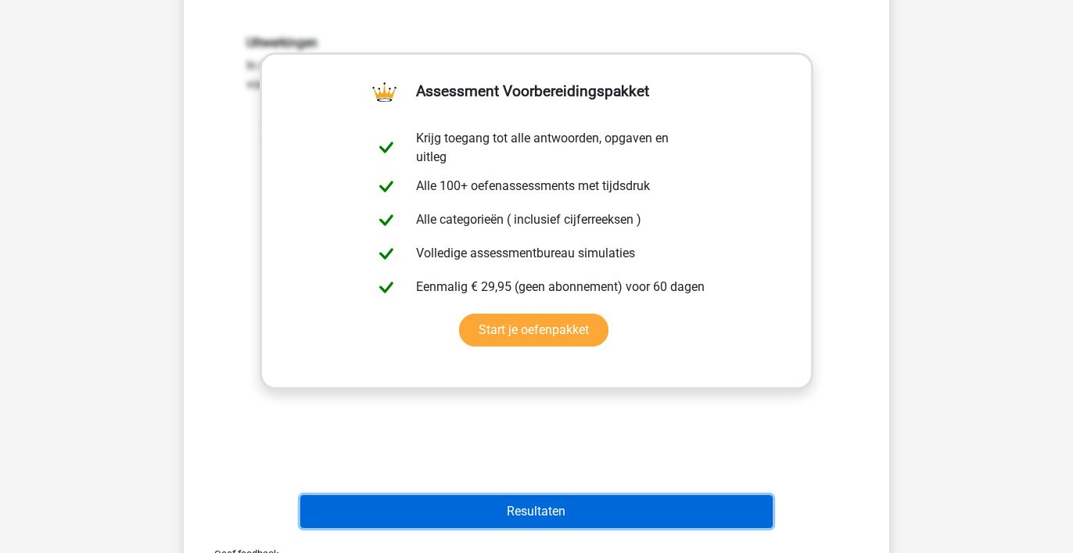
click at [482, 508] on button "Resultaten" at bounding box center [536, 511] width 473 height 33
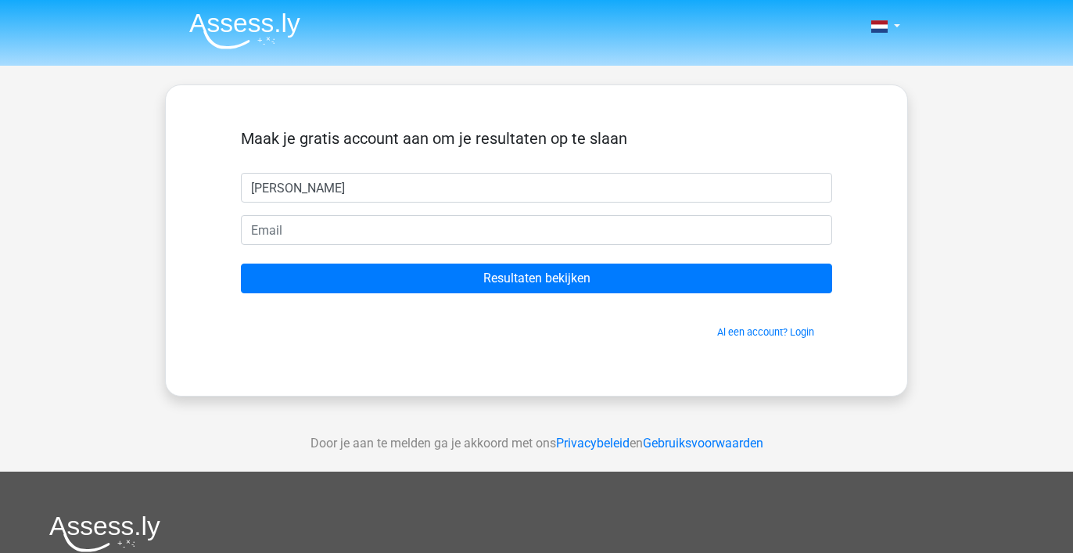
type input "rosita"
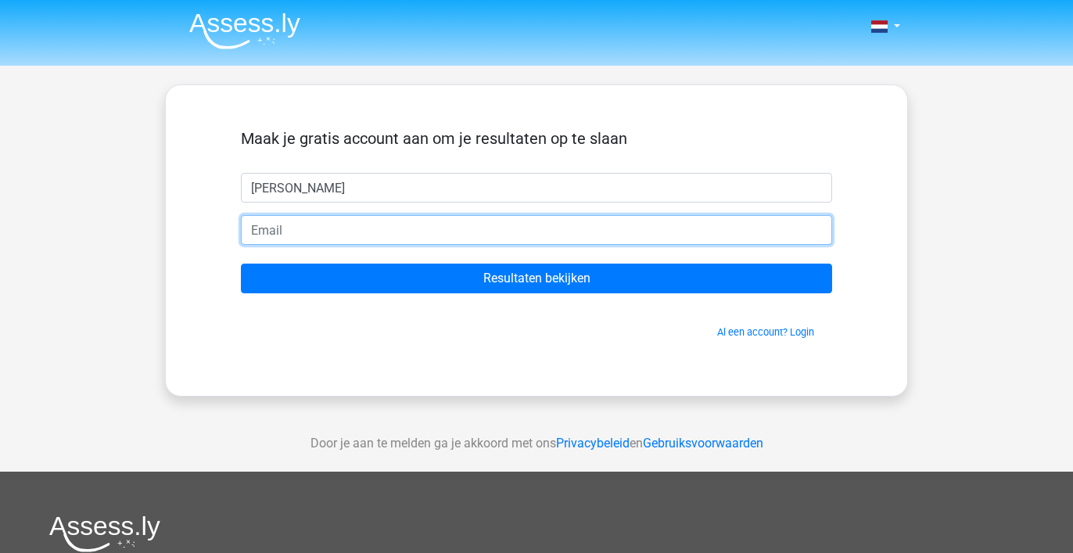
click at [361, 228] on input "email" at bounding box center [536, 230] width 591 height 30
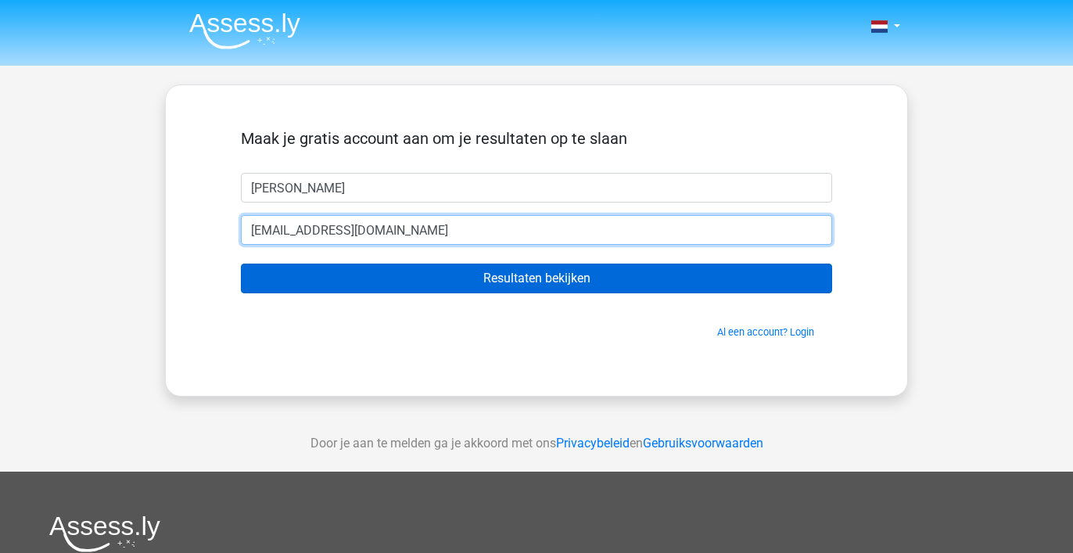
type input "monsantorr@me.com"
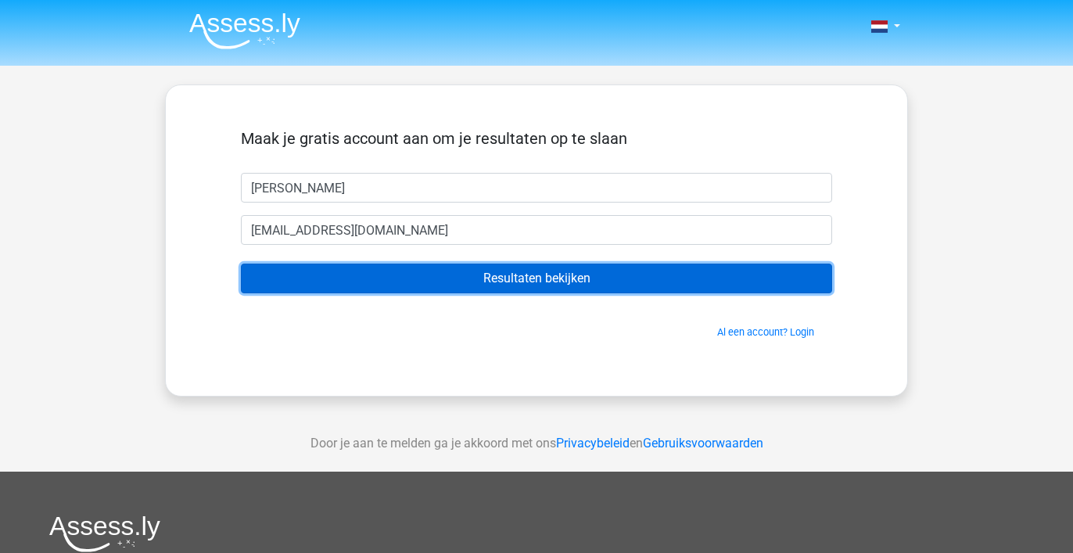
click at [489, 282] on input "Resultaten bekijken" at bounding box center [536, 279] width 591 height 30
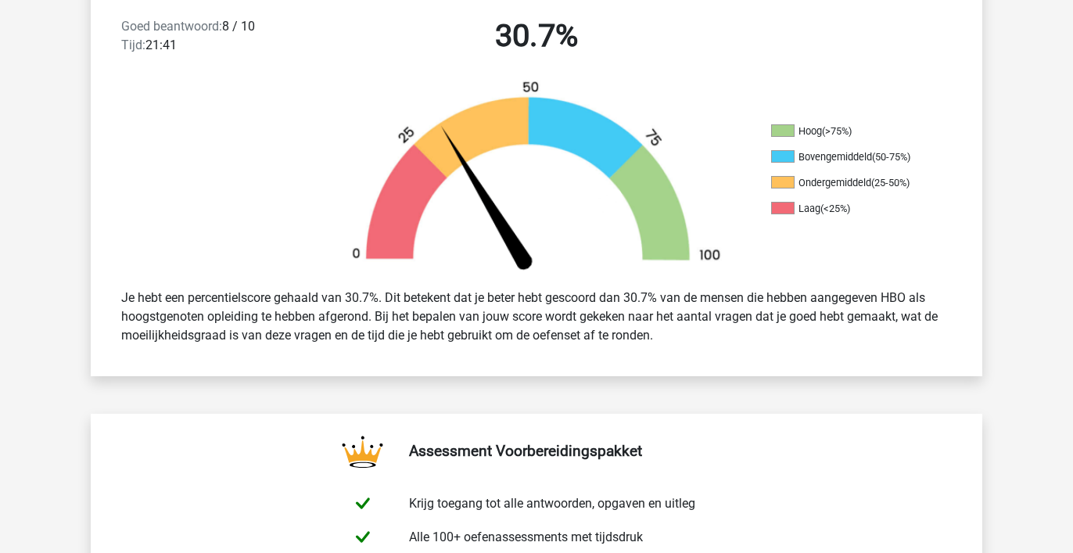
scroll to position [422, 0]
